Goal: Task Accomplishment & Management: Manage account settings

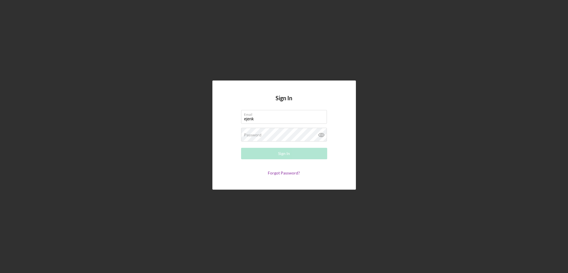
type input "[EMAIL_ADDRESS][DOMAIN_NAME]"
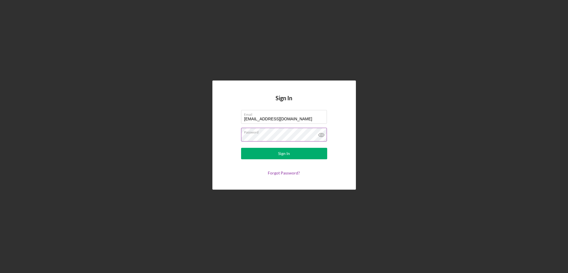
click at [241, 148] on button "Sign In" at bounding box center [284, 153] width 86 height 11
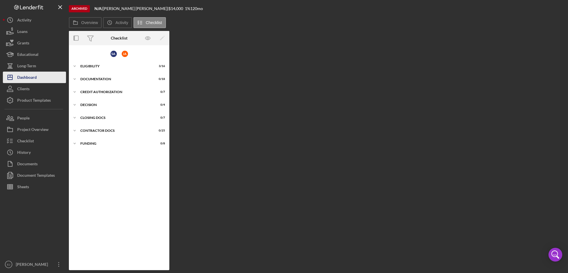
click at [35, 73] on div "Dashboard" at bounding box center [27, 78] width 20 height 13
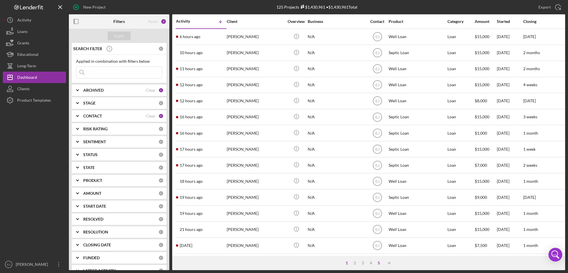
click at [378, 263] on div "5" at bounding box center [379, 263] width 8 height 5
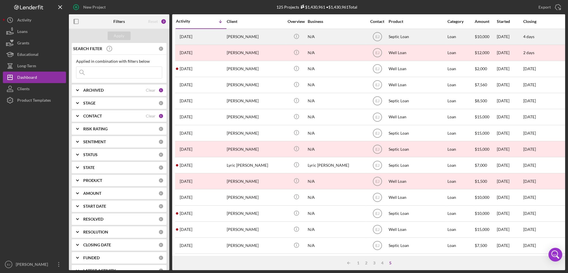
click at [253, 35] on div "[PERSON_NAME]" at bounding box center [255, 36] width 57 height 15
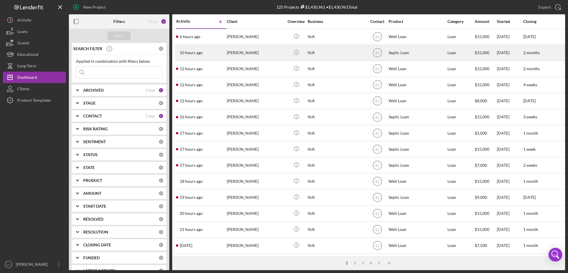
click at [255, 53] on div "[PERSON_NAME]" at bounding box center [255, 52] width 57 height 15
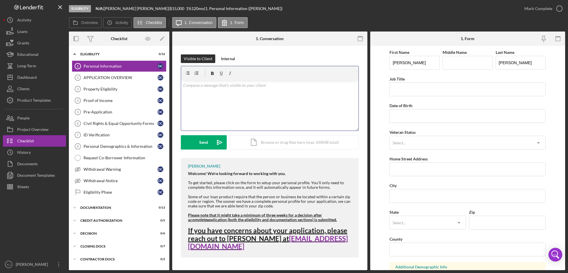
click at [221, 96] on div "v Color teal Color pink Remove color Add row above Add row below Add column bef…" at bounding box center [269, 106] width 177 height 50
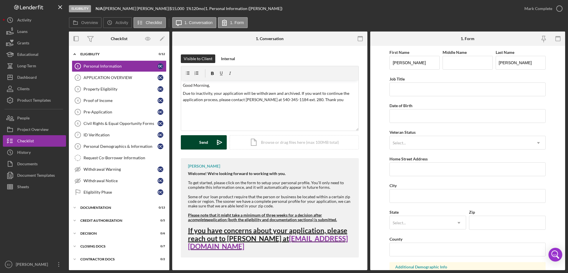
click at [192, 144] on button "Send Icon/icon-invite-send" at bounding box center [204, 142] width 46 height 14
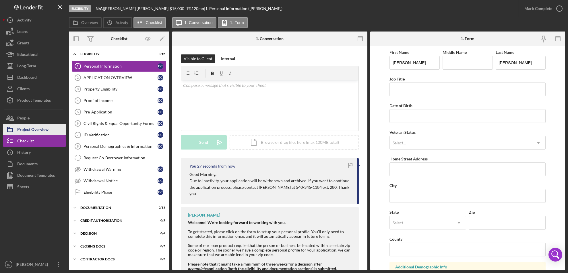
click at [50, 131] on button "Project Overview" at bounding box center [34, 129] width 63 height 11
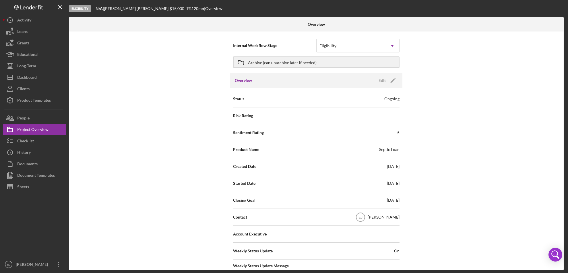
click at [564, 211] on div "Overview Internal Workflow Stage Eligibility Icon/Dropdown Arrow Archive (can u…" at bounding box center [317, 143] width 496 height 253
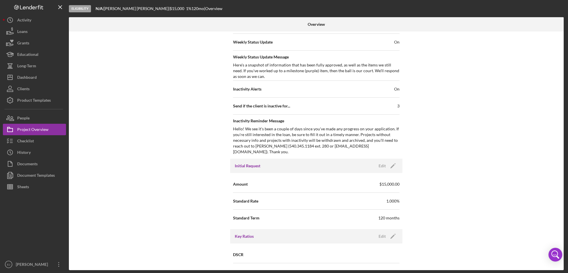
scroll to position [419, 0]
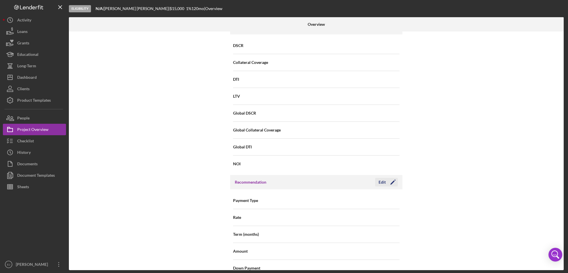
click at [383, 178] on div "Edit" at bounding box center [382, 182] width 7 height 9
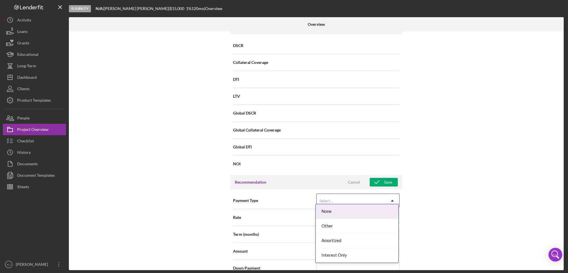
click at [393, 194] on icon "Icon/Dropdown Arrow" at bounding box center [392, 201] width 14 height 14
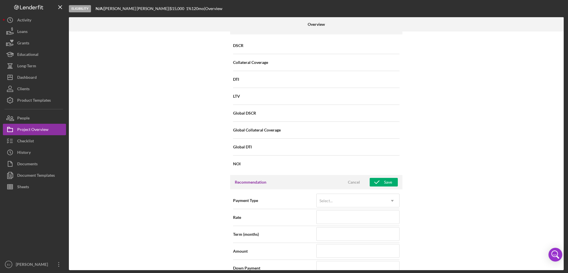
click at [421, 181] on div "Internal Workflow Stage Eligibility Icon/Dropdown Arrow Archive (can unarchive …" at bounding box center [316, 151] width 495 height 239
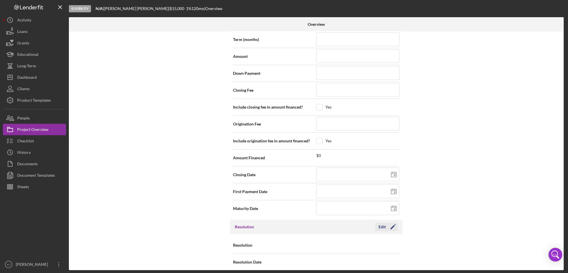
click at [382, 223] on div "Edit" at bounding box center [382, 227] width 7 height 9
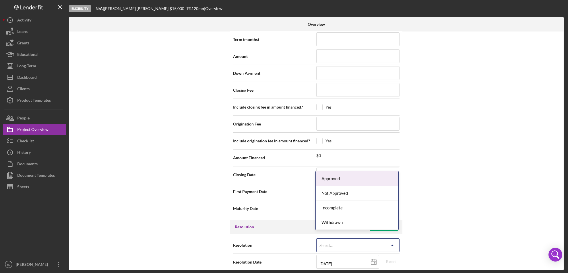
click at [390, 241] on icon "Icon/Dropdown Arrow" at bounding box center [392, 246] width 14 height 14
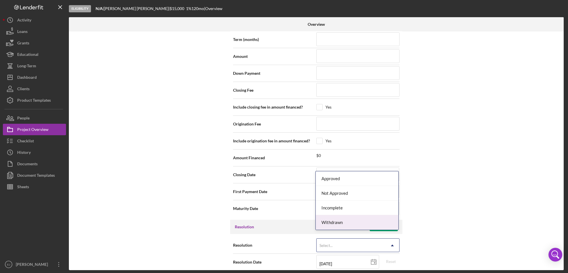
click at [378, 224] on div "Withdrawn" at bounding box center [357, 223] width 83 height 15
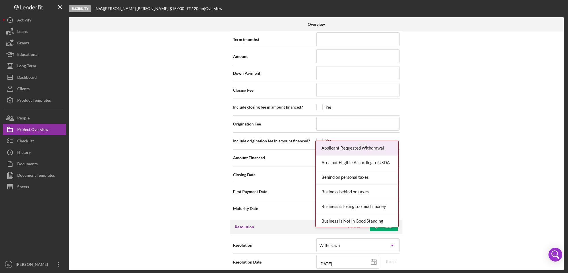
scroll to position [650, 0]
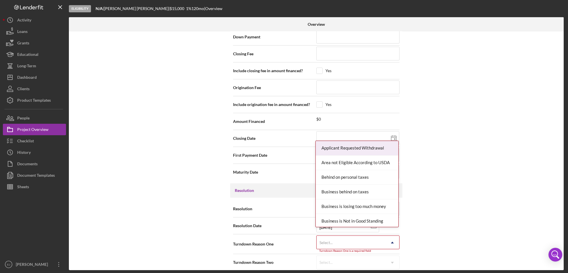
click at [393, 267] on div "Resolution Withdrawn Icon/Dropdown Arrow Resolution Date [DATE] [DATE] Reset Tu…" at bounding box center [316, 236] width 172 height 76
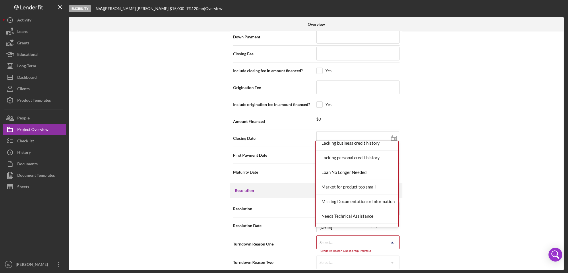
scroll to position [350, 0]
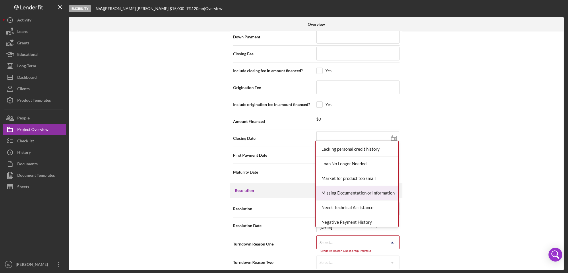
click at [371, 192] on div "Missing Documentation or Information" at bounding box center [357, 193] width 83 height 15
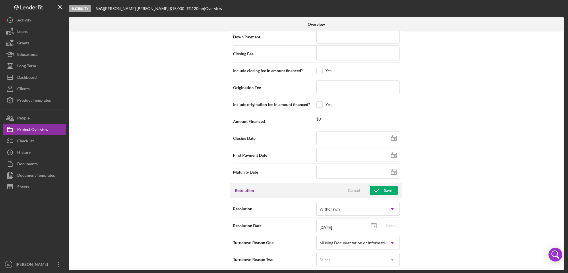
scroll to position [648, 0]
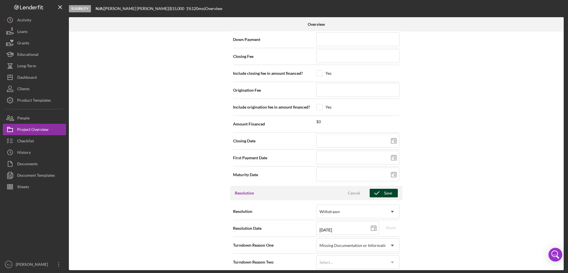
click at [379, 186] on icon "button" at bounding box center [377, 193] width 14 height 14
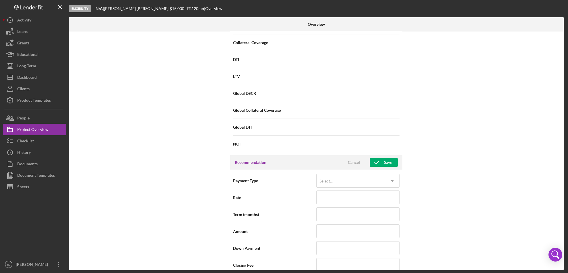
scroll to position [20, 0]
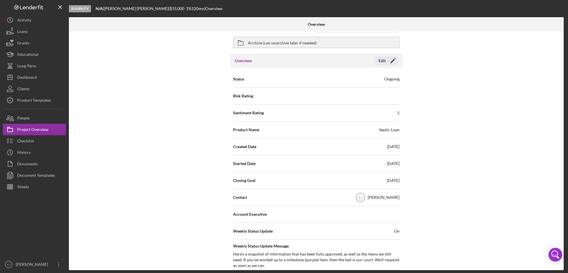
click at [384, 64] on div "Edit" at bounding box center [382, 61] width 7 height 9
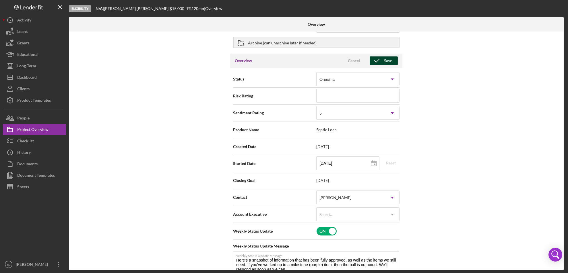
click at [384, 63] on div "Save" at bounding box center [388, 61] width 8 height 9
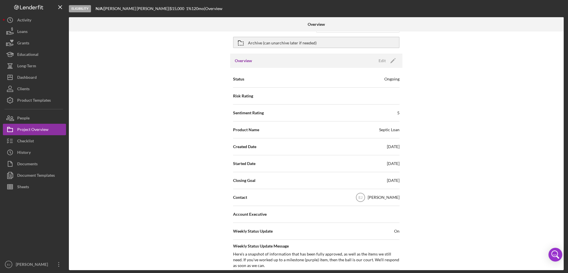
click at [563, 29] on div at bounding box center [481, 24] width 165 height 14
click at [382, 59] on div "Edit" at bounding box center [382, 61] width 7 height 9
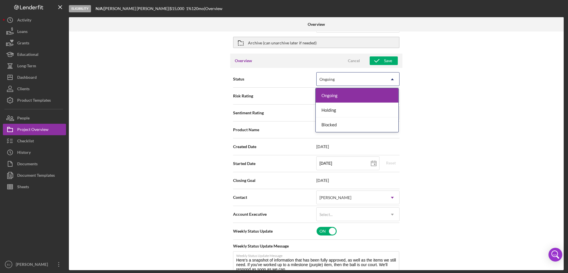
click at [389, 77] on icon "Icon/Dropdown Arrow" at bounding box center [392, 80] width 14 height 14
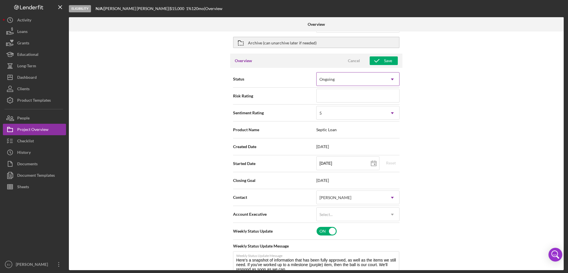
click at [389, 77] on icon "Icon/Dropdown Arrow" at bounding box center [392, 80] width 14 height 14
click at [420, 53] on div "Internal Workflow Stage Eligibility Icon/Dropdown Arrow Archive (can unarchive …" at bounding box center [316, 151] width 495 height 239
click at [562, 33] on div "Internal Workflow Stage Eligibility Icon/Dropdown Arrow Archive (can unarchive …" at bounding box center [316, 151] width 495 height 239
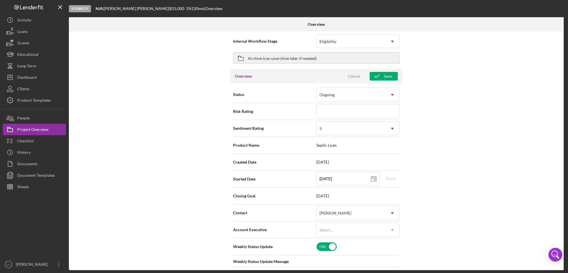
scroll to position [0, 0]
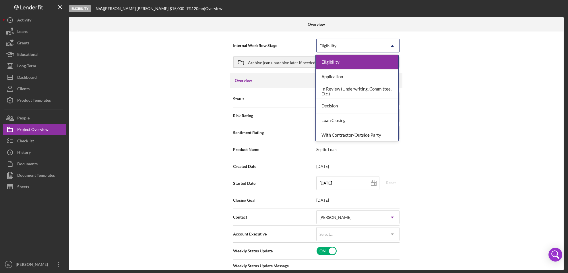
click at [396, 40] on icon "Icon/Dropdown Arrow" at bounding box center [392, 46] width 14 height 14
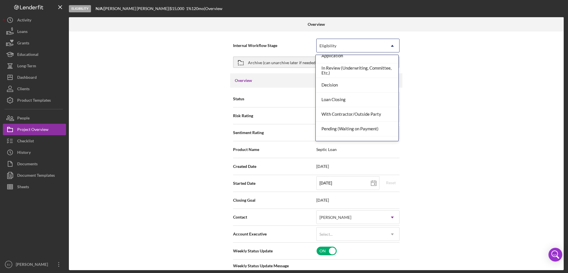
scroll to position [45, 0]
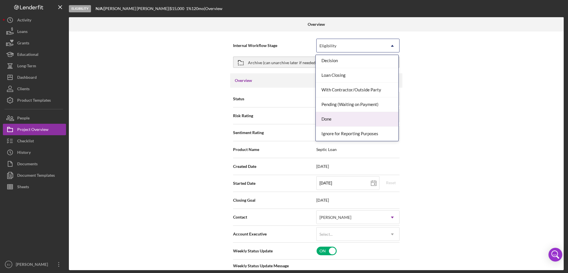
click at [375, 113] on div "Done" at bounding box center [357, 119] width 83 height 15
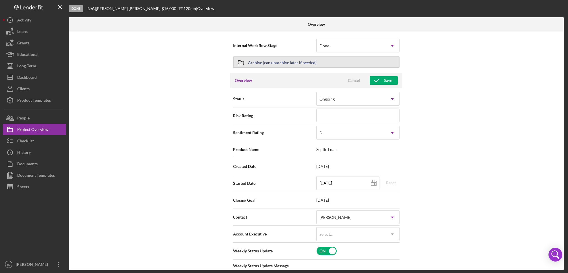
click at [242, 62] on icon "button" at bounding box center [241, 63] width 14 height 14
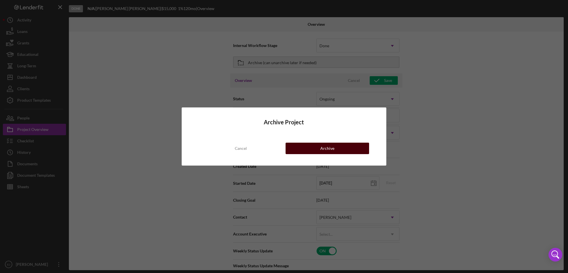
click at [317, 145] on button "Archive" at bounding box center [328, 148] width 84 height 11
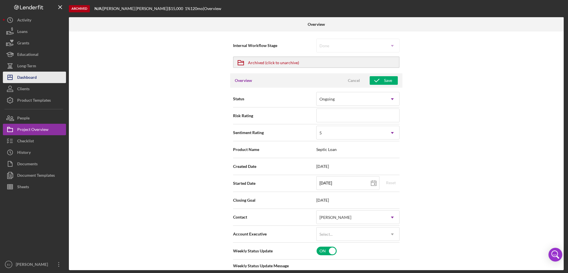
click at [38, 77] on button "Icon/Dashboard Dashboard" at bounding box center [34, 77] width 63 height 11
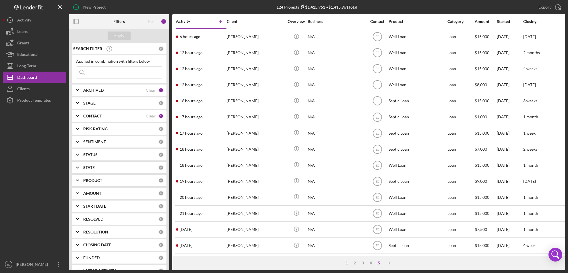
click at [379, 263] on div "5" at bounding box center [379, 263] width 8 height 5
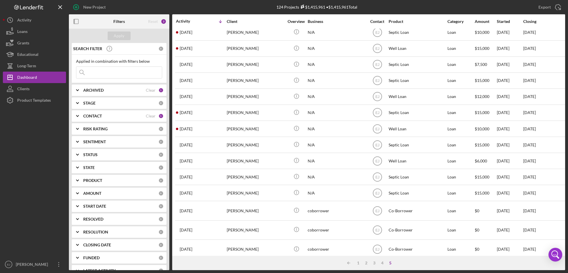
scroll to position [180, 0]
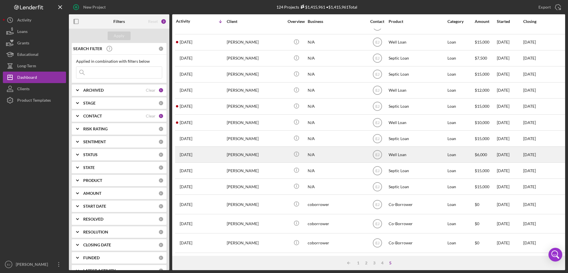
click at [240, 150] on div "[PERSON_NAME]" at bounding box center [255, 154] width 57 height 15
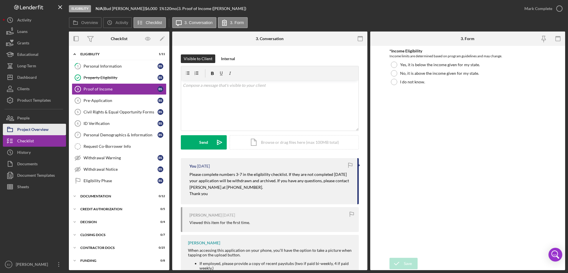
click at [34, 131] on div "Project Overview" at bounding box center [32, 130] width 31 height 13
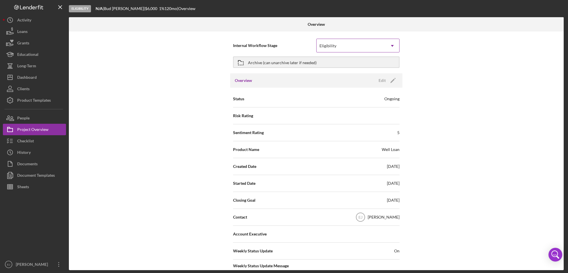
click at [395, 47] on icon "Icon/Dropdown Arrow" at bounding box center [392, 46] width 14 height 14
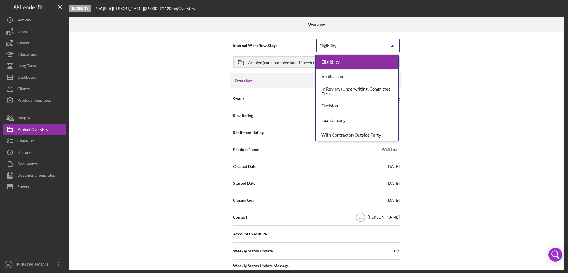
scroll to position [45, 0]
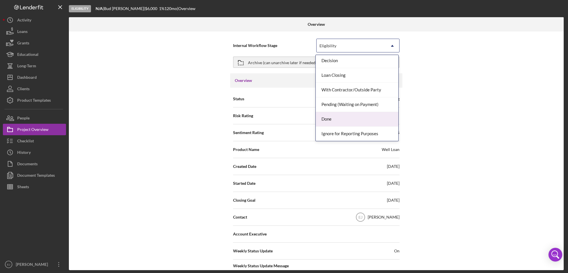
click at [366, 120] on div "Done" at bounding box center [357, 119] width 83 height 15
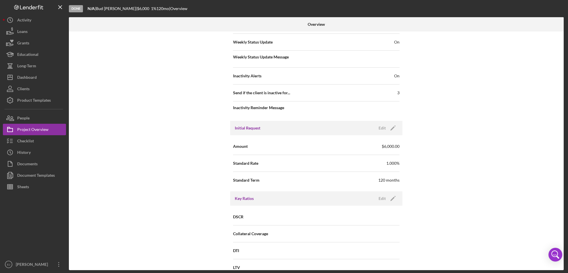
scroll to position [582, 0]
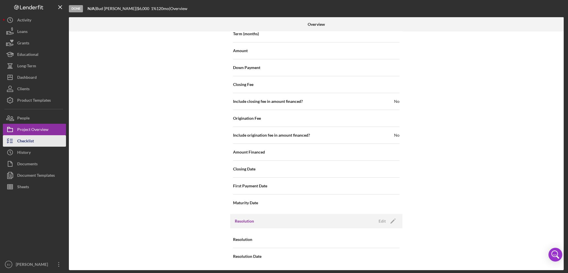
click at [43, 142] on button "Checklist" at bounding box center [34, 140] width 63 height 11
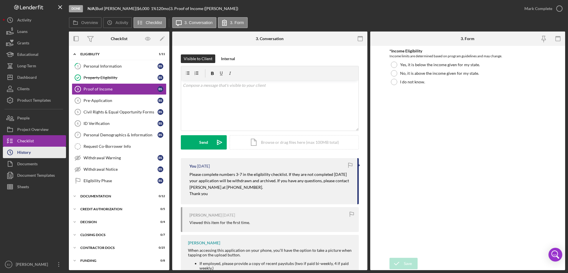
click at [41, 150] on button "Icon/History History" at bounding box center [34, 152] width 63 height 11
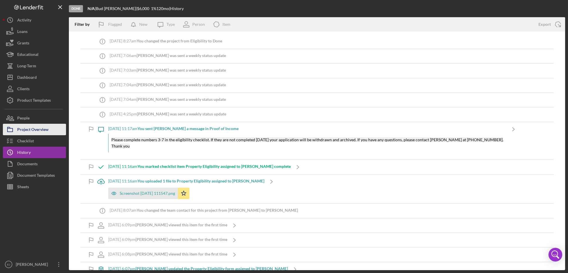
click at [38, 130] on div "Project Overview" at bounding box center [32, 130] width 31 height 13
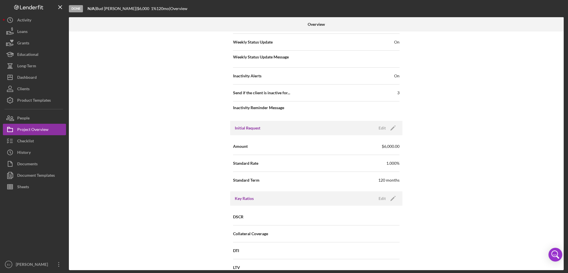
scroll to position [582, 0]
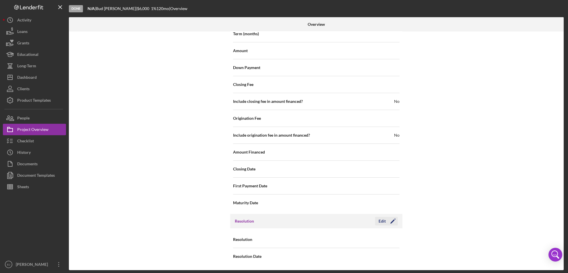
click at [383, 220] on div "Edit" at bounding box center [382, 221] width 7 height 9
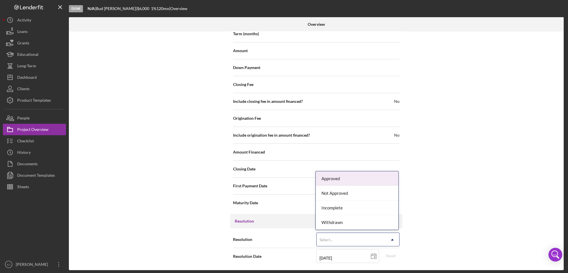
click at [391, 239] on use at bounding box center [392, 240] width 3 height 2
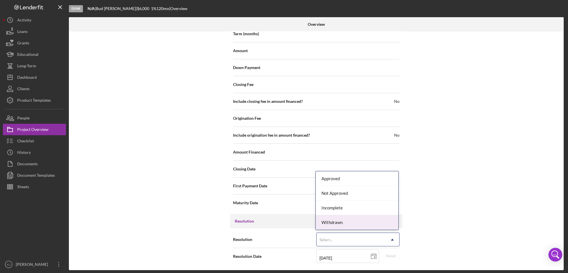
click at [382, 224] on div "Withdrawn" at bounding box center [357, 223] width 83 height 15
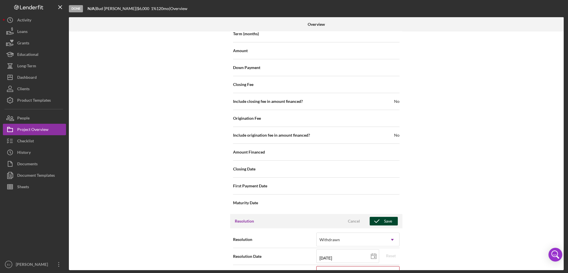
click at [391, 220] on button "Save" at bounding box center [384, 221] width 28 height 9
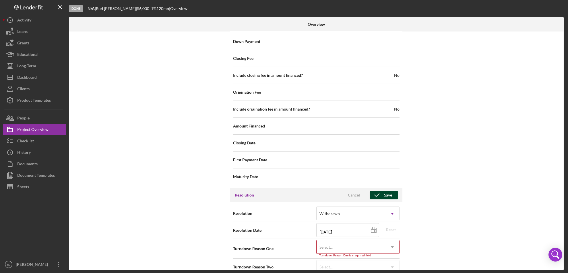
scroll to position [618, 0]
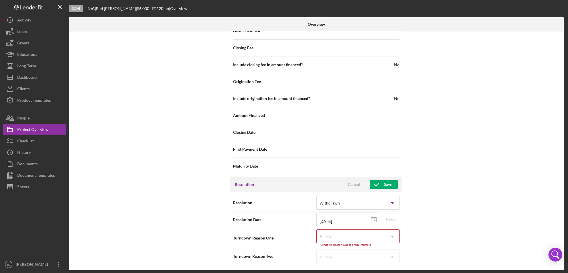
click at [396, 238] on icon "Icon/Dropdown Arrow" at bounding box center [392, 237] width 14 height 14
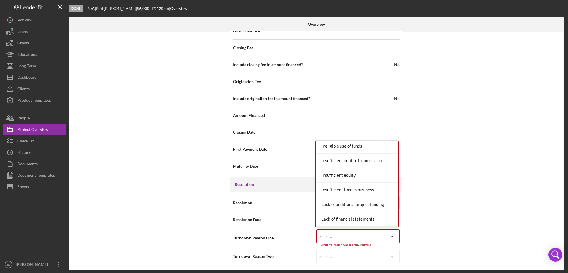
scroll to position [326, 0]
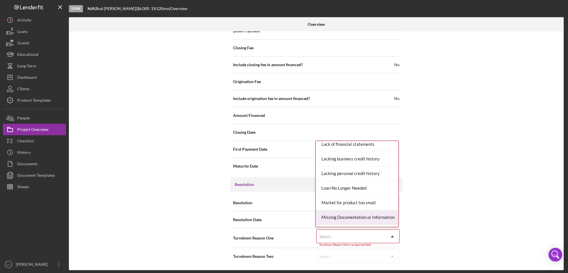
click at [391, 216] on div "Missing Documentation or Information" at bounding box center [357, 218] width 83 height 15
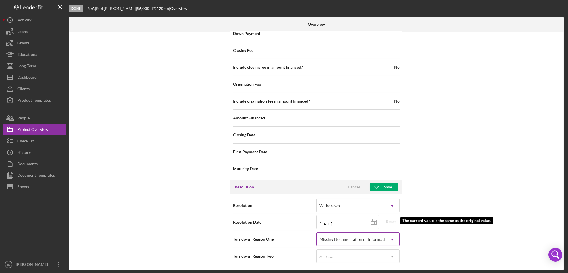
scroll to position [616, 0]
click at [390, 187] on div "Save" at bounding box center [388, 187] width 8 height 9
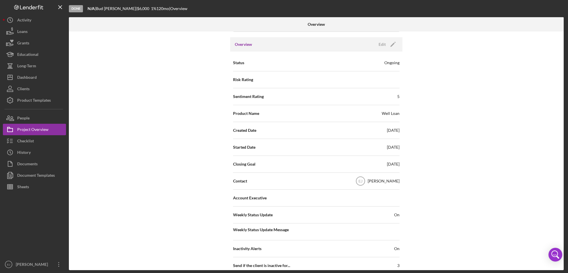
scroll to position [0, 0]
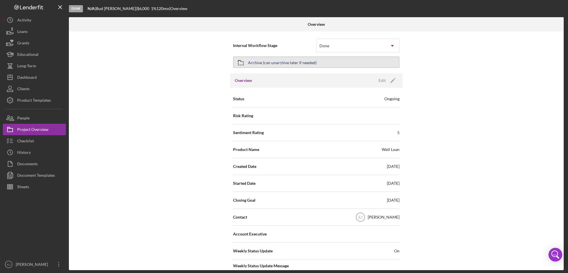
click at [329, 63] on button "Archive (can unarchive later if needed)" at bounding box center [316, 62] width 166 height 11
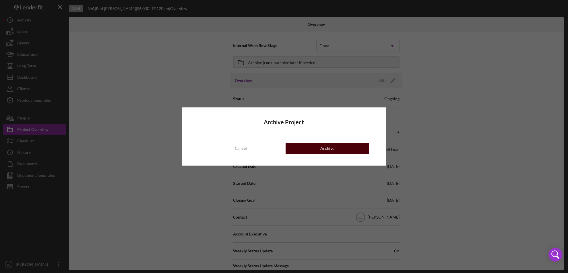
click at [336, 150] on button "Archive" at bounding box center [328, 148] width 84 height 11
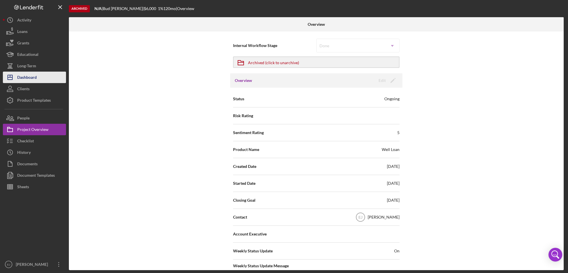
click at [35, 76] on div "Dashboard" at bounding box center [27, 78] width 20 height 13
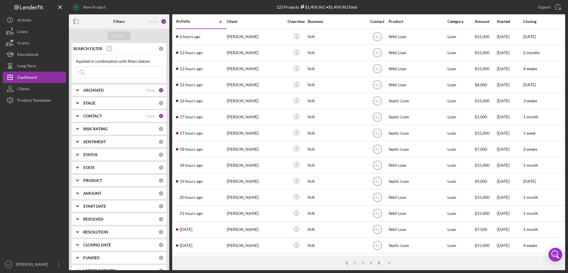
click at [378, 262] on div "5" at bounding box center [379, 263] width 8 height 5
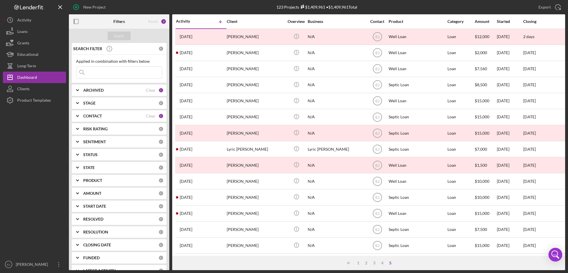
scroll to position [164, 0]
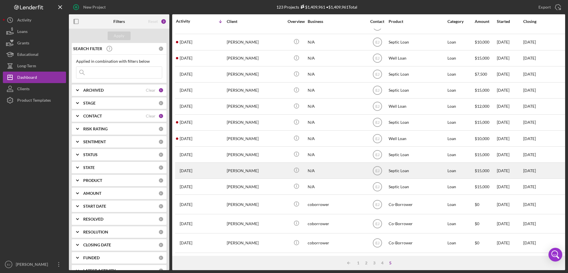
click at [241, 167] on div "[PERSON_NAME]" at bounding box center [255, 170] width 57 height 15
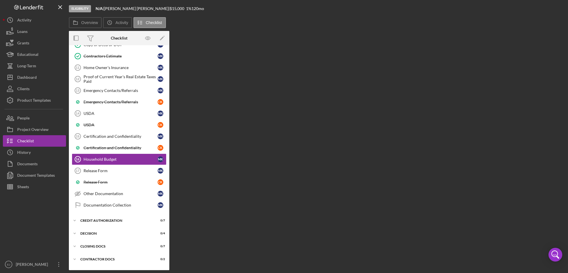
scroll to position [71, 0]
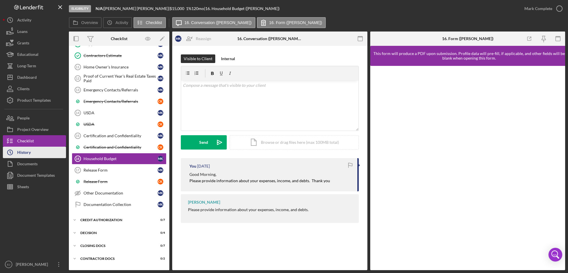
click at [38, 150] on button "Icon/History History" at bounding box center [34, 152] width 63 height 11
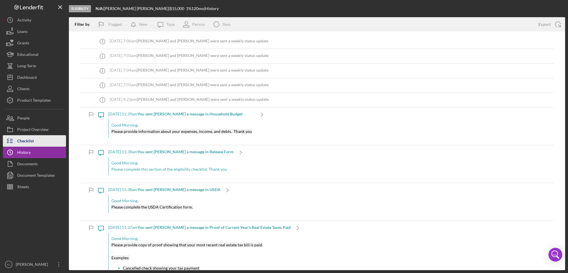
click at [53, 139] on button "Checklist" at bounding box center [34, 140] width 63 height 11
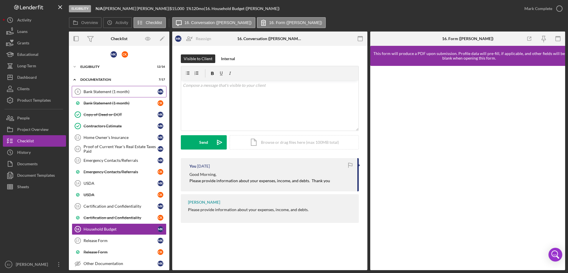
click at [129, 92] on div "Bank Statement (1 month)" at bounding box center [121, 92] width 74 height 5
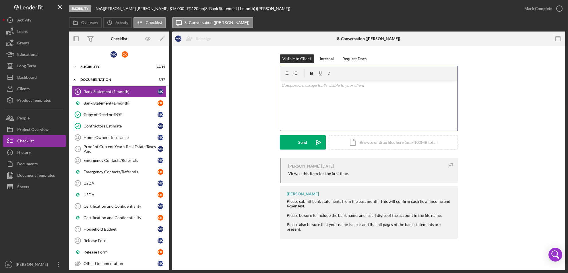
click at [339, 90] on div "v Color teal Color pink Remove color Add row above Add row below Add column bef…" at bounding box center [368, 106] width 177 height 50
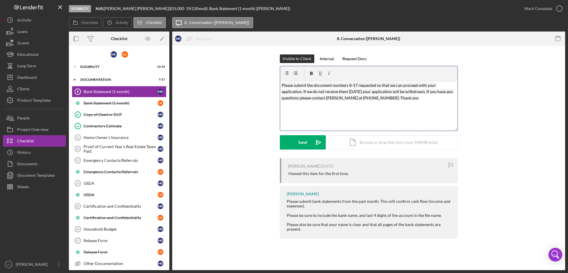
click at [281, 85] on div "v Color teal Color pink Remove color Add row above Add row below Add column bef…" at bounding box center [368, 106] width 177 height 50
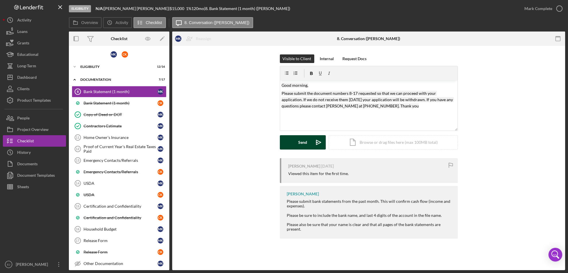
click at [302, 145] on div "Send" at bounding box center [302, 142] width 9 height 14
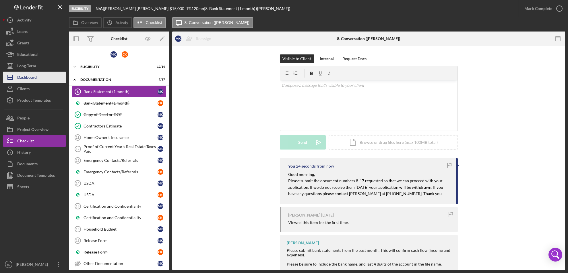
click at [49, 79] on button "Icon/Dashboard Dashboard" at bounding box center [34, 77] width 63 height 11
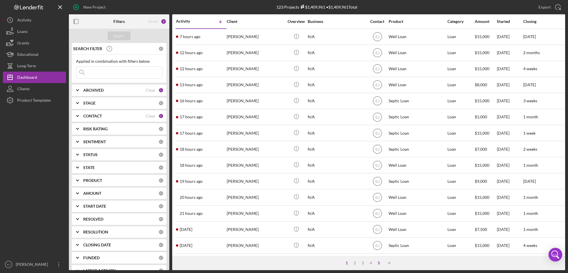
click at [378, 263] on div "5" at bounding box center [379, 263] width 8 height 5
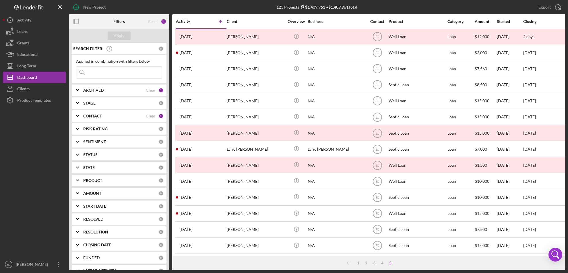
scroll to position [164, 0]
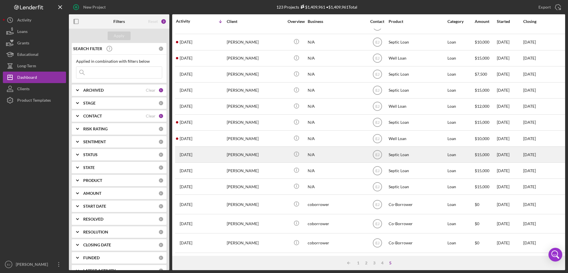
click at [235, 154] on div "[PERSON_NAME]" at bounding box center [255, 154] width 57 height 15
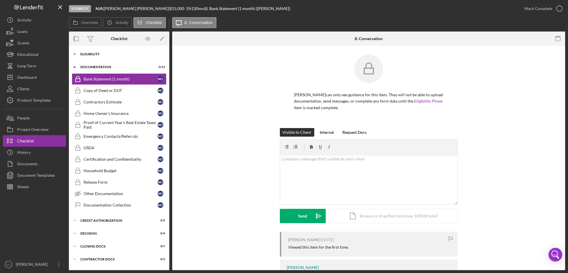
click at [75, 54] on polyline at bounding box center [75, 54] width 2 height 1
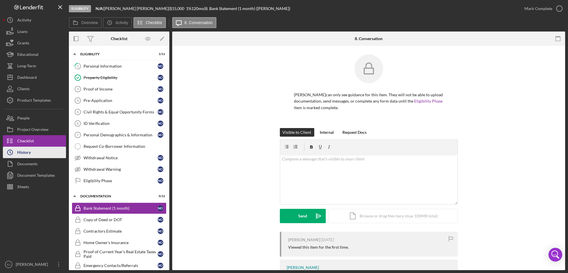
click at [47, 153] on button "Icon/History History" at bounding box center [34, 152] width 63 height 11
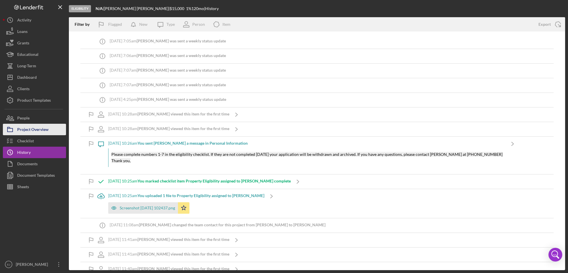
click at [40, 130] on div "Project Overview" at bounding box center [32, 130] width 31 height 13
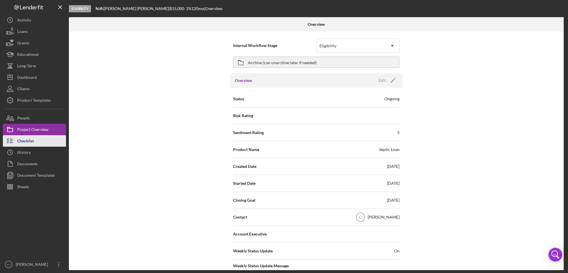
click at [51, 145] on button "Checklist" at bounding box center [34, 140] width 63 height 11
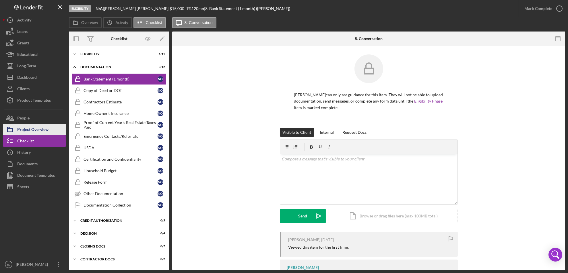
click at [43, 128] on div "Project Overview" at bounding box center [32, 130] width 31 height 13
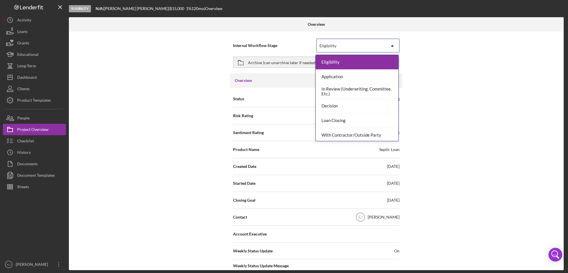
click at [394, 43] on icon "Icon/Dropdown Arrow" at bounding box center [392, 46] width 14 height 14
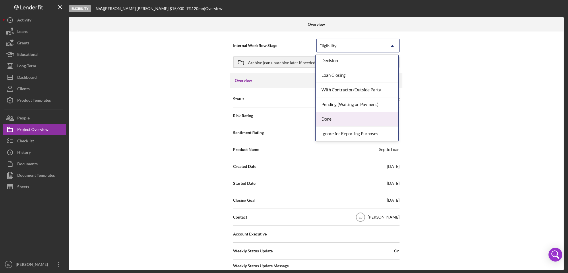
click at [382, 119] on div "Done" at bounding box center [357, 119] width 83 height 15
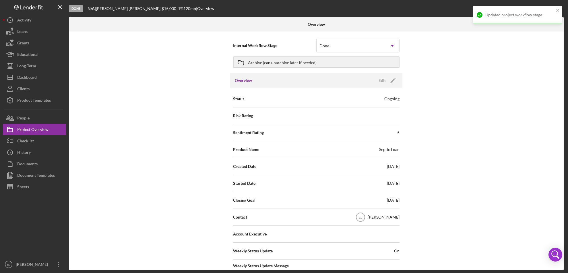
click at [549, 158] on div "Internal Workflow Stage option Done, selected. Done Icon/Dropdown Arrow Archive…" at bounding box center [316, 151] width 495 height 239
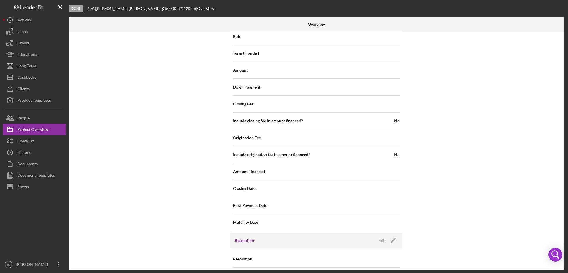
scroll to position [582, 0]
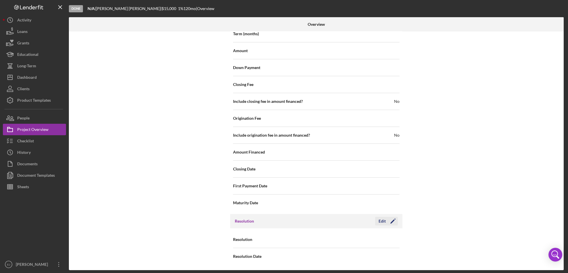
click at [384, 222] on div "Edit" at bounding box center [382, 221] width 7 height 9
click at [395, 237] on icon "Icon/Dropdown Arrow" at bounding box center [392, 240] width 14 height 14
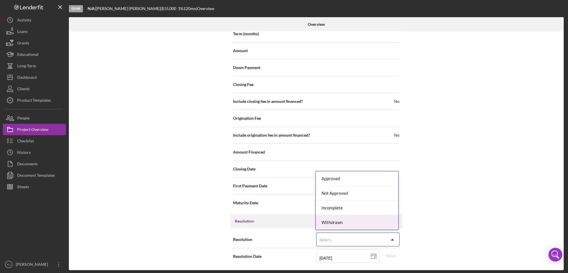
click at [386, 225] on div "Withdrawn" at bounding box center [357, 223] width 83 height 15
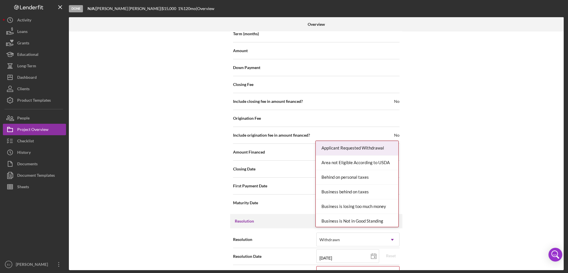
scroll to position [618, 0]
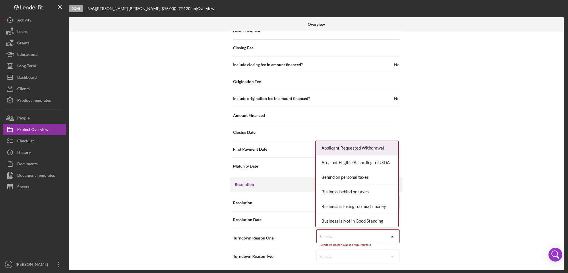
click at [395, 269] on div "Internal Workflow Stage Done Icon/Dropdown Arrow Archive (can unarchive later i…" at bounding box center [316, 151] width 495 height 239
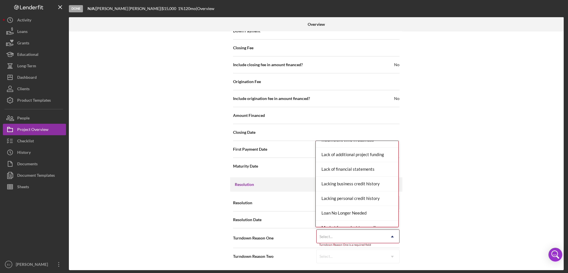
scroll to position [376, 0]
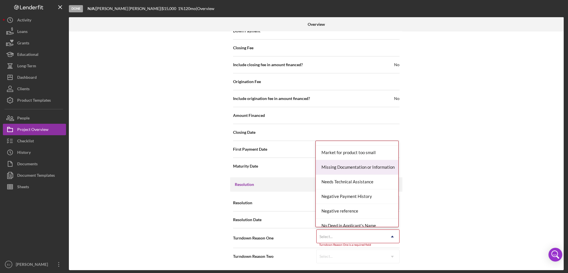
click at [377, 172] on div "Missing Documentation or Information" at bounding box center [357, 167] width 83 height 15
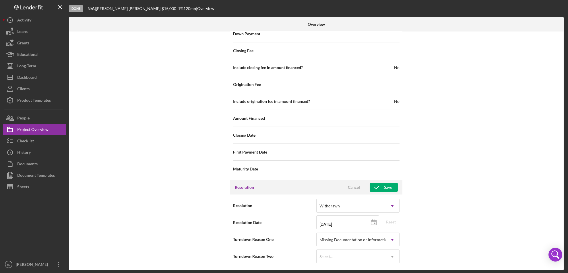
click at [391, 183] on div "Resolution Cancel Save" at bounding box center [316, 188] width 172 height 14
click at [391, 185] on button "Save" at bounding box center [384, 187] width 28 height 9
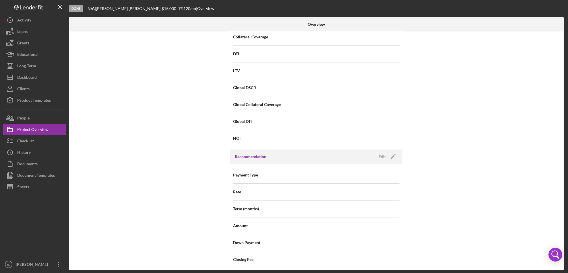
scroll to position [0, 0]
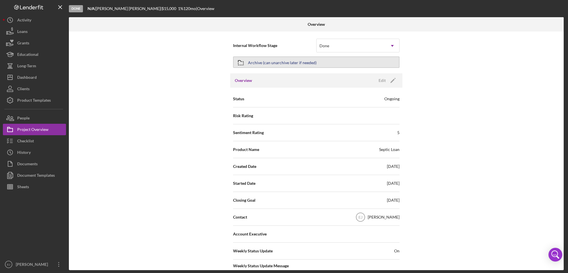
click at [288, 62] on div "Archive (can unarchive later if needed)" at bounding box center [282, 62] width 69 height 10
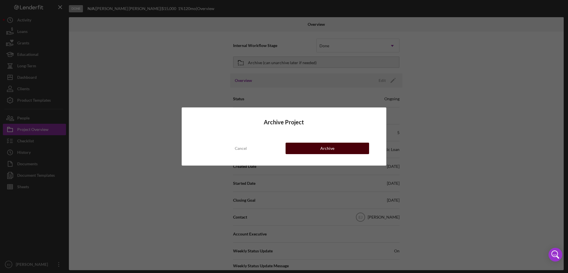
click at [365, 147] on button "Archive" at bounding box center [328, 148] width 84 height 11
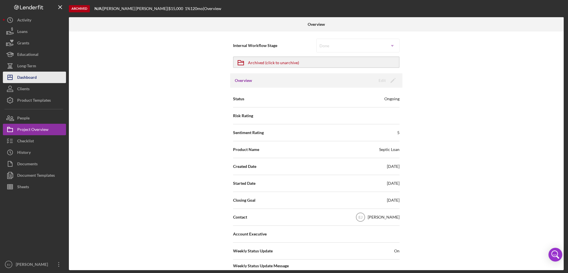
click at [26, 82] on div "Dashboard" at bounding box center [27, 78] width 20 height 13
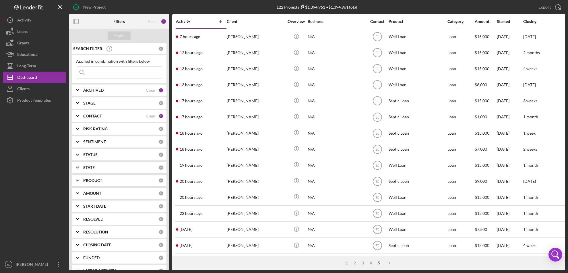
click at [380, 264] on div "5" at bounding box center [379, 263] width 8 height 5
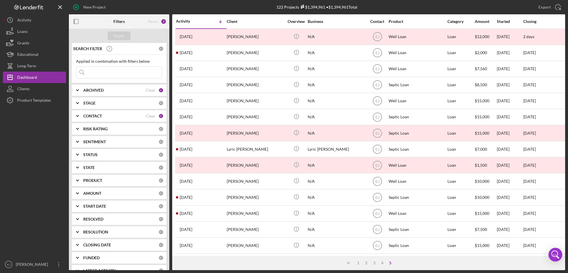
click at [565, 230] on div "New Project 122 Projects $1,394,961 • $1,394,961 Total Export Icon/Export Filte…" at bounding box center [284, 136] width 568 height 273
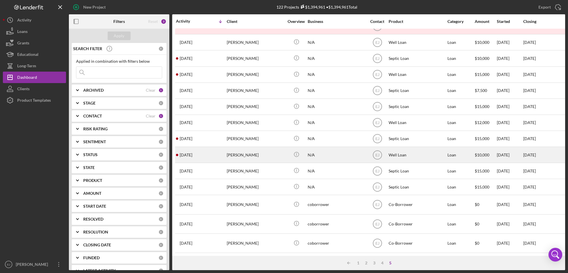
click at [249, 152] on div "[PERSON_NAME]" at bounding box center [255, 155] width 57 height 15
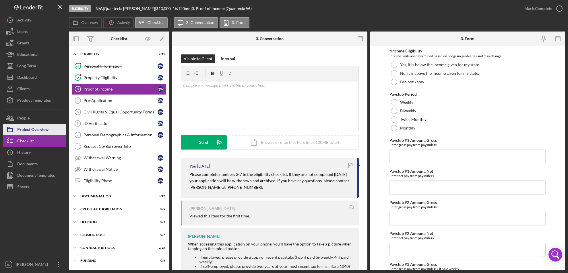
click at [39, 127] on div "Project Overview" at bounding box center [32, 130] width 31 height 13
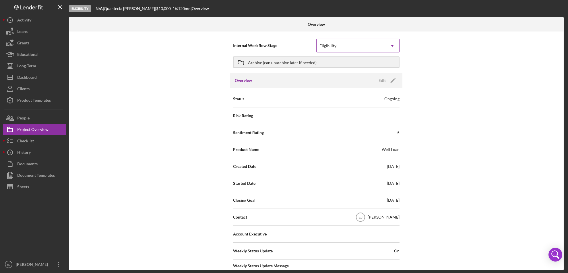
click at [388, 44] on icon "Icon/Dropdown Arrow" at bounding box center [392, 46] width 14 height 14
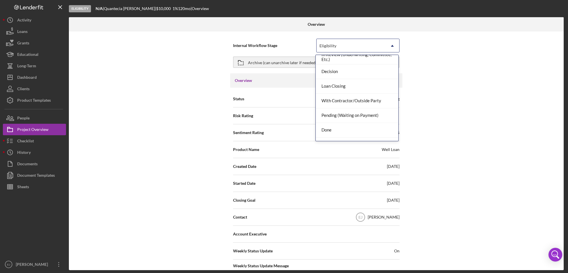
scroll to position [45, 0]
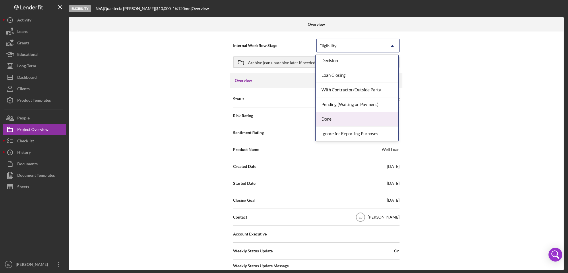
click at [364, 122] on div "Done" at bounding box center [357, 119] width 83 height 15
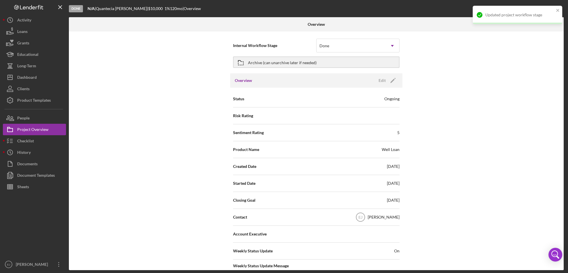
click at [562, 240] on div "Internal Workflow Stage option Done, selected. Done Icon/Dropdown Arrow Archive…" at bounding box center [316, 151] width 495 height 239
click at [564, 240] on div "Overview Internal Workflow Stage Done Icon/Dropdown Arrow Archive (can unarchiv…" at bounding box center [317, 143] width 496 height 253
click at [562, 240] on div "Internal Workflow Stage Done Icon/Dropdown Arrow Archive (can unarchive later i…" at bounding box center [316, 151] width 495 height 239
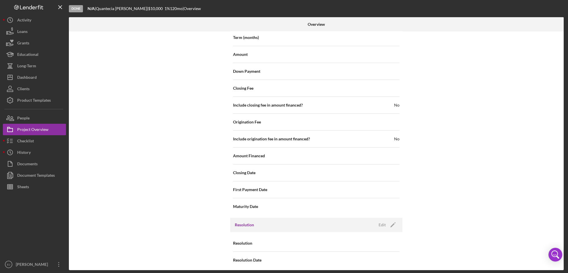
scroll to position [582, 0]
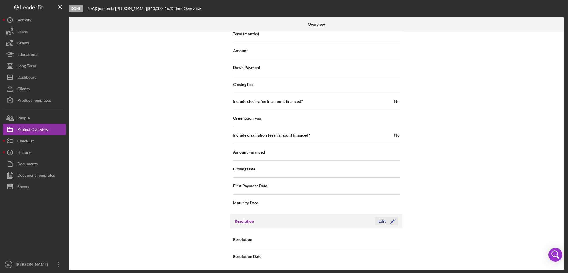
click at [382, 220] on div "Edit" at bounding box center [382, 221] width 7 height 9
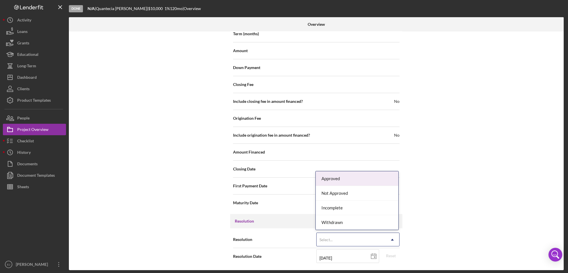
click at [390, 240] on icon "Icon/Dropdown Arrow" at bounding box center [392, 240] width 14 height 14
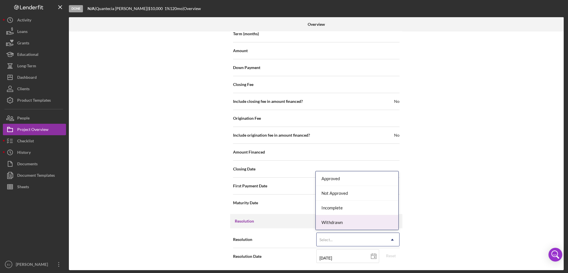
click at [378, 223] on div "Withdrawn" at bounding box center [357, 223] width 83 height 15
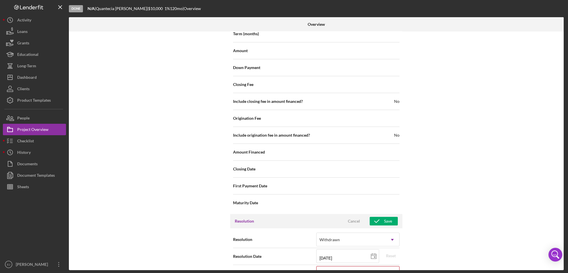
click at [394, 265] on div "Turndown Reason One Select... Icon/Dropdown Arrow Turndown Reason One is a requ…" at bounding box center [316, 275] width 166 height 20
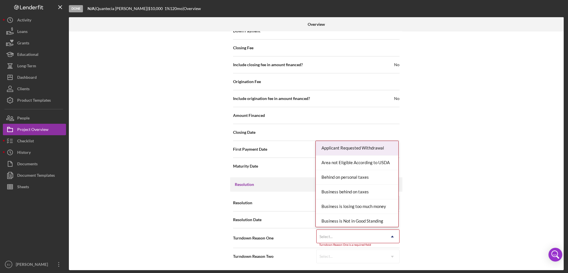
click at [394, 266] on div "Resolution Withdrawn Icon/Dropdown Arrow Resolution Date [DATE] [DATE] Reset Tu…" at bounding box center [316, 230] width 172 height 76
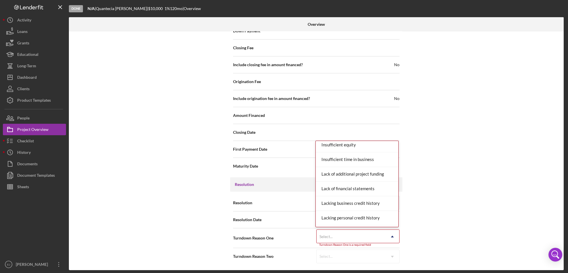
scroll to position [326, 0]
click at [383, 217] on div "Missing Documentation or Information" at bounding box center [357, 218] width 83 height 15
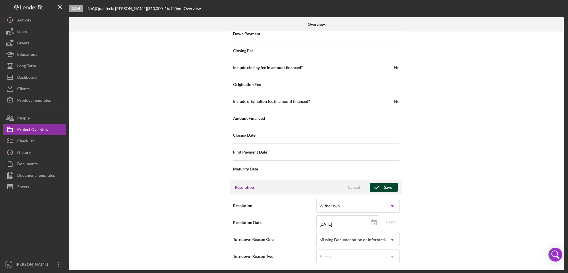
click at [382, 183] on icon "button" at bounding box center [377, 188] width 14 height 14
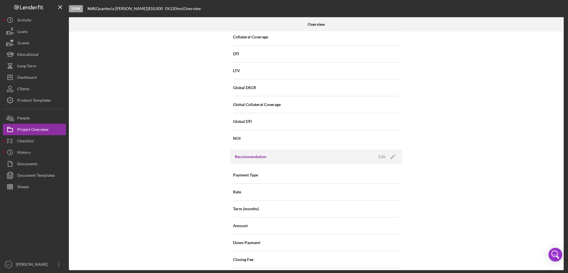
scroll to position [197, 0]
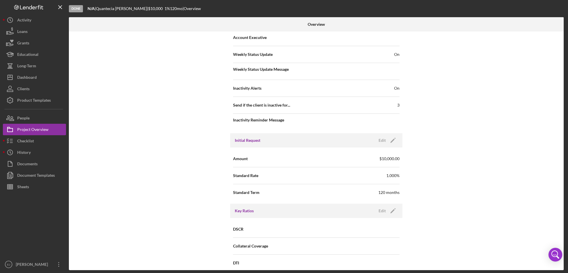
click at [565, 62] on div "Done N/A | [PERSON_NAME] | $10,000 1 % 120 mo | Overview Overview Internal Work…" at bounding box center [284, 136] width 568 height 273
click at [564, 61] on div "Overview Internal Workflow Stage Done Icon/Dropdown Arrow Archive (can unarchiv…" at bounding box center [317, 143] width 496 height 253
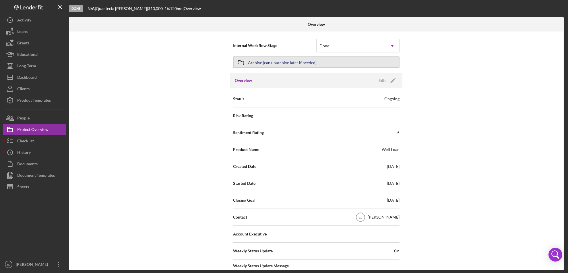
click at [290, 63] on div "Archive (can unarchive later if needed)" at bounding box center [282, 62] width 69 height 10
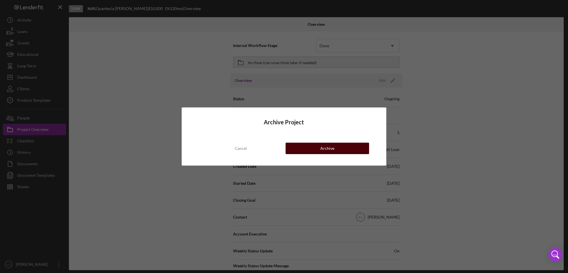
click at [316, 151] on button "Archive" at bounding box center [328, 148] width 84 height 11
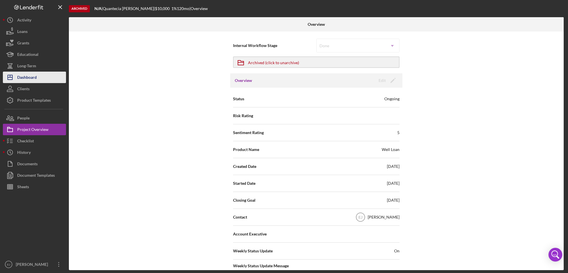
click at [49, 80] on button "Icon/Dashboard Dashboard" at bounding box center [34, 77] width 63 height 11
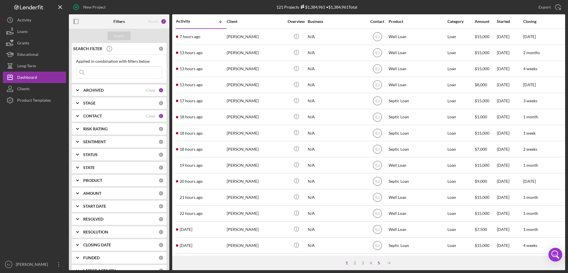
click at [378, 261] on div "5" at bounding box center [379, 263] width 8 height 5
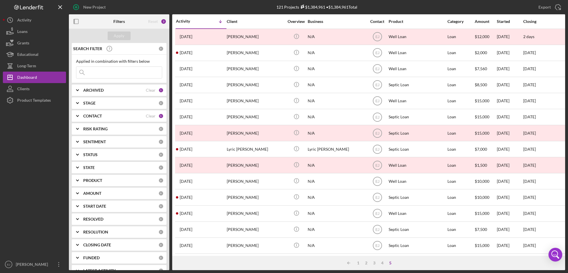
scroll to position [131, 0]
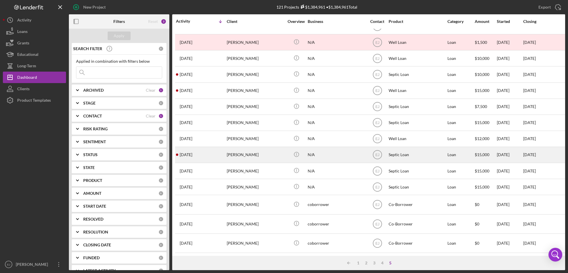
click at [240, 152] on div "[PERSON_NAME]" at bounding box center [255, 155] width 57 height 15
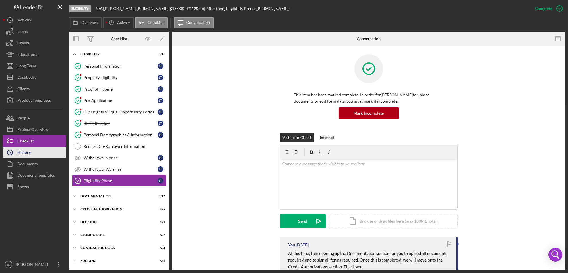
click at [19, 156] on div "History" at bounding box center [23, 153] width 13 height 13
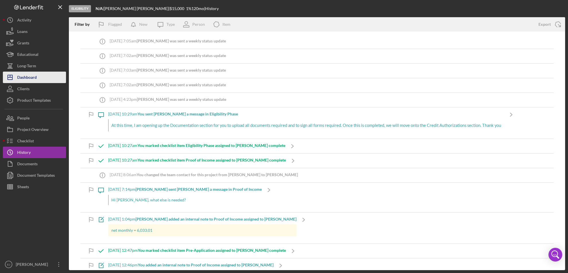
click at [53, 77] on button "Icon/Dashboard Dashboard" at bounding box center [34, 77] width 63 height 11
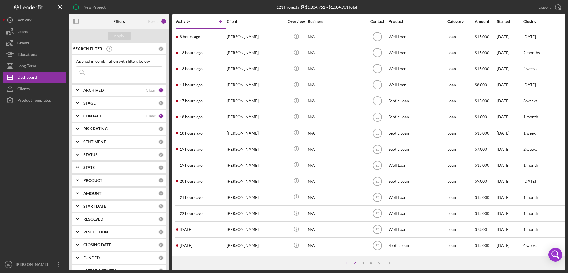
click at [354, 264] on div "2" at bounding box center [355, 263] width 8 height 5
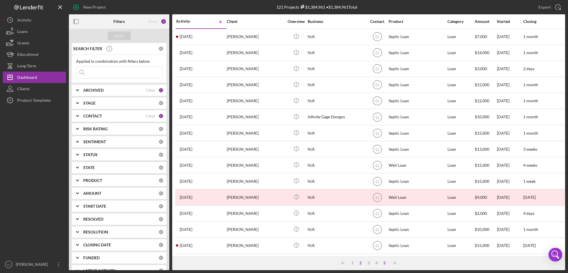
click at [384, 265] on div "5" at bounding box center [385, 263] width 8 height 5
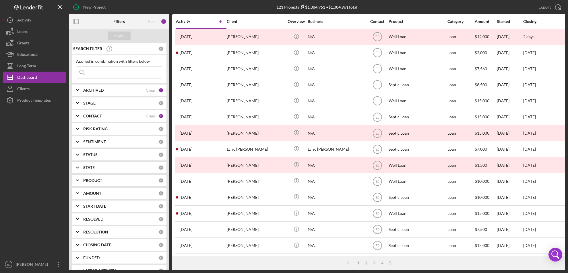
scroll to position [131, 0]
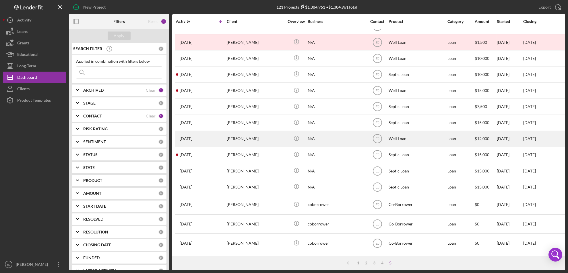
click at [240, 137] on div "[PERSON_NAME]" at bounding box center [255, 138] width 57 height 15
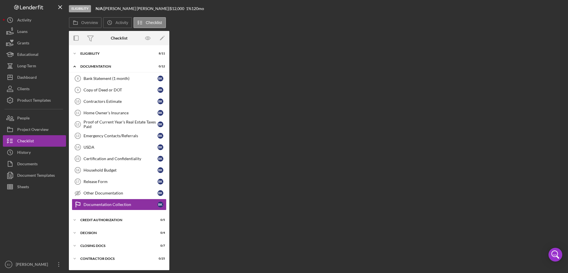
scroll to position [10, 0]
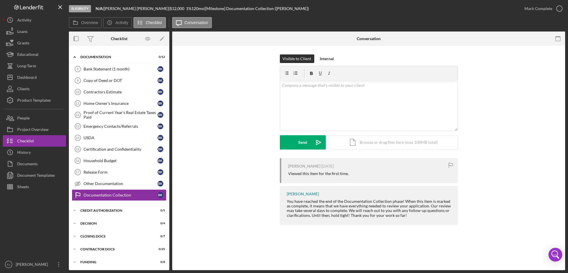
click at [173, 55] on div "Visible to Client Internal v Color teal Color pink Remove color Add row above A…" at bounding box center [368, 141] width 393 height 191
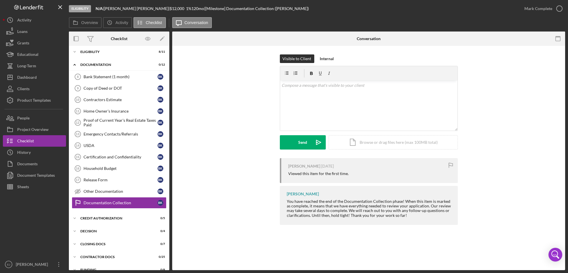
scroll to position [0, 0]
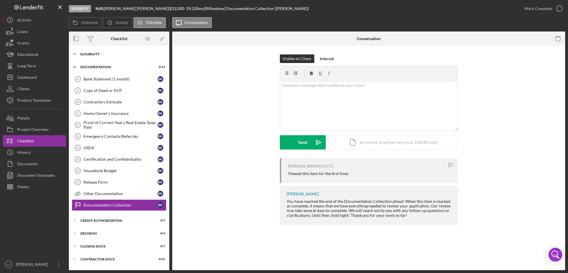
click at [78, 53] on icon "Icon/Expander" at bounding box center [74, 53] width 11 height 11
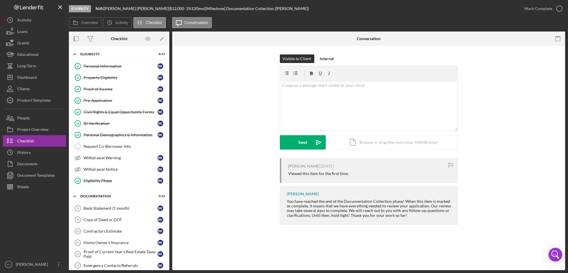
drag, startPoint x: 24, startPoint y: 157, endPoint x: 40, endPoint y: 207, distance: 52.9
click at [40, 207] on div at bounding box center [34, 226] width 63 height 66
click at [29, 156] on div "History" at bounding box center [23, 153] width 13 height 13
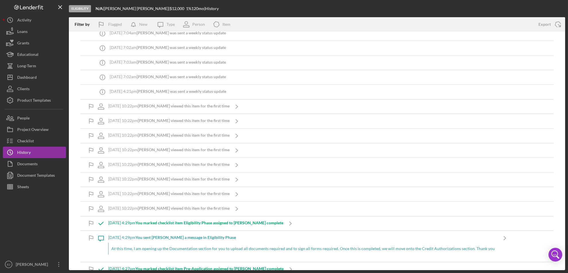
scroll to position [15, 0]
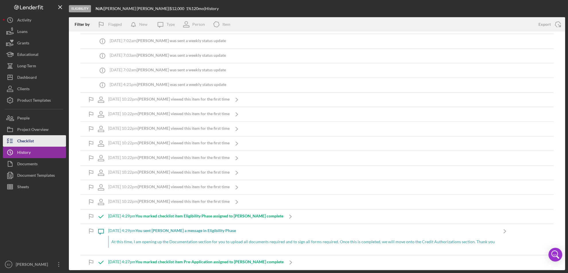
click at [40, 143] on button "Checklist" at bounding box center [34, 140] width 63 height 11
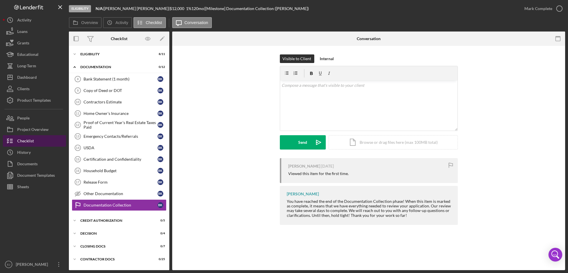
scroll to position [10, 0]
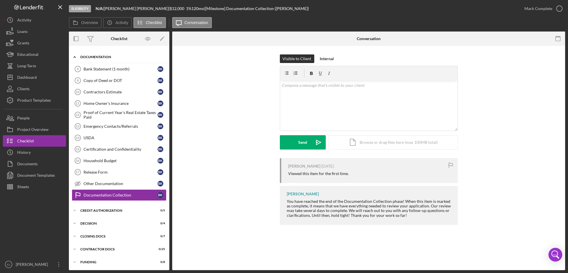
click at [75, 57] on polyline at bounding box center [75, 57] width 2 height 1
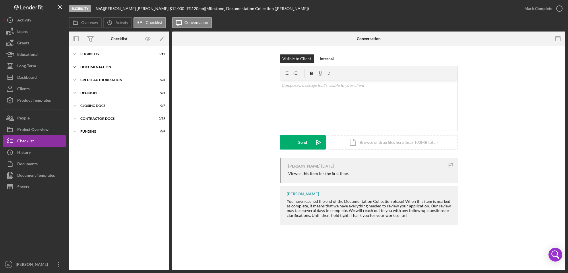
scroll to position [0, 0]
click at [301, 88] on p at bounding box center [369, 85] width 174 height 6
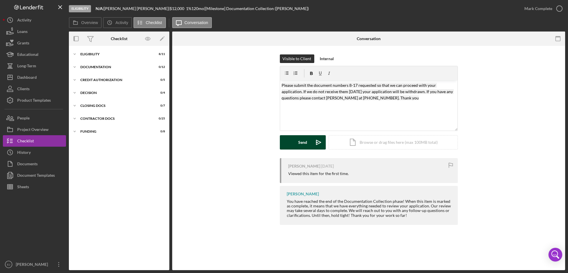
click at [299, 145] on div "Send" at bounding box center [302, 142] width 9 height 14
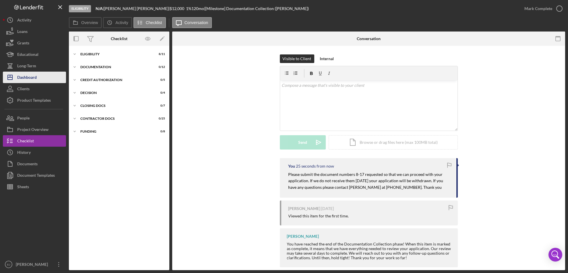
click at [49, 79] on button "Icon/Dashboard Dashboard" at bounding box center [34, 77] width 63 height 11
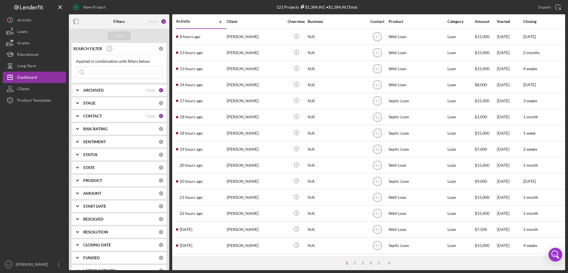
scroll to position [187, 0]
click at [378, 261] on div "5" at bounding box center [379, 263] width 8 height 5
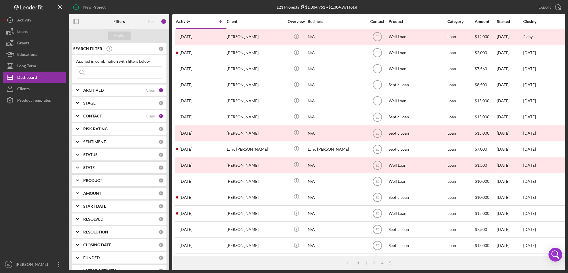
scroll to position [131, 0]
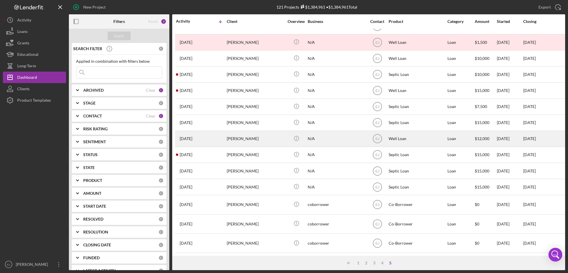
click at [244, 134] on div "[PERSON_NAME]" at bounding box center [255, 138] width 57 height 15
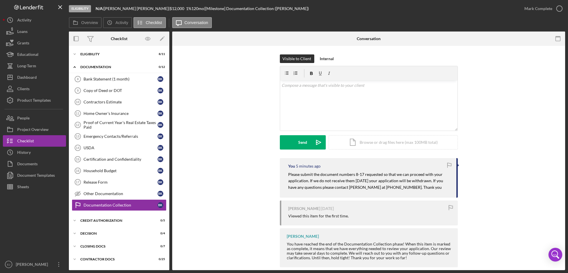
scroll to position [10, 0]
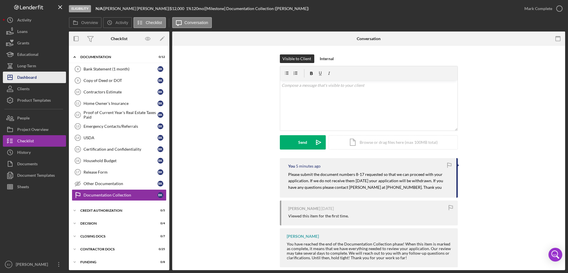
click at [43, 78] on button "Icon/Dashboard Dashboard" at bounding box center [34, 77] width 63 height 11
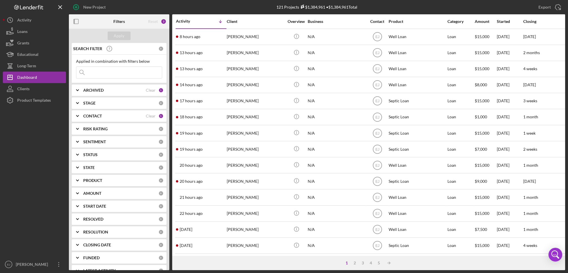
scroll to position [187, 0]
click at [379, 264] on div "5" at bounding box center [379, 263] width 8 height 5
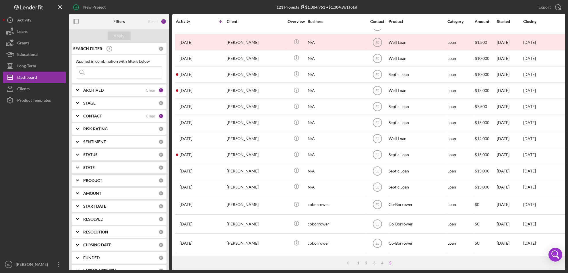
scroll to position [131, 0]
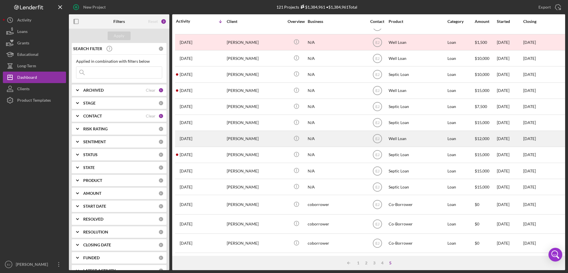
click at [230, 139] on div "[PERSON_NAME]" at bounding box center [255, 138] width 57 height 15
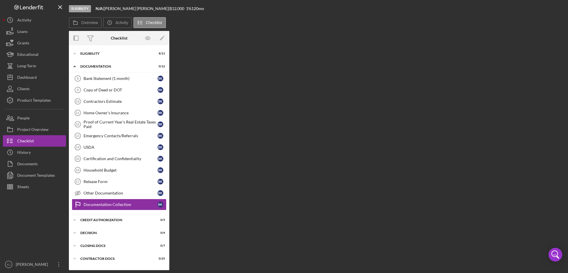
scroll to position [10, 0]
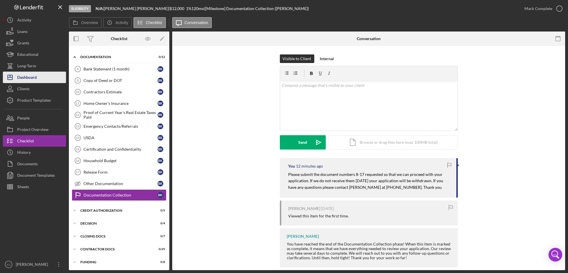
click at [50, 78] on button "Icon/Dashboard Dashboard" at bounding box center [34, 77] width 63 height 11
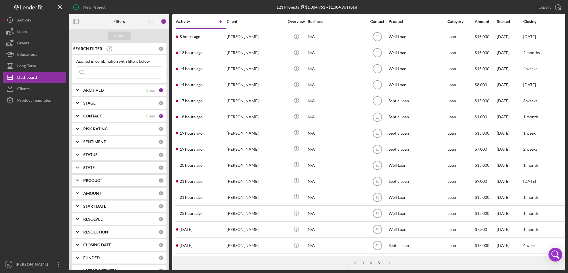
click at [379, 261] on div "5" at bounding box center [379, 263] width 8 height 5
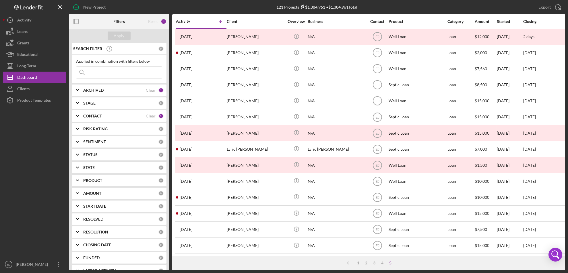
scroll to position [131, 0]
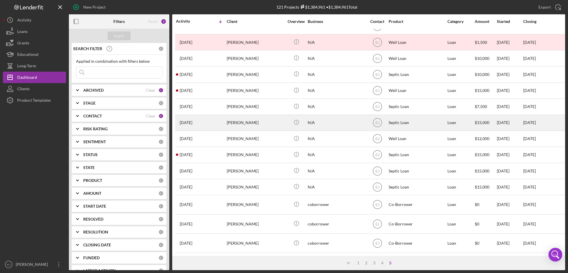
click at [238, 119] on div "[PERSON_NAME]" at bounding box center [255, 122] width 57 height 15
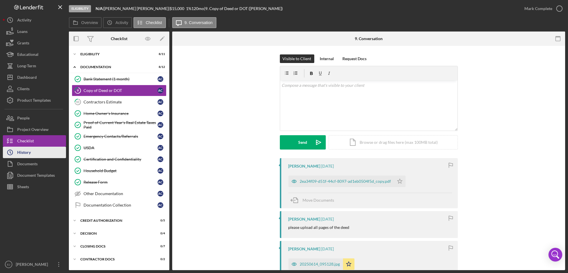
click at [42, 157] on button "Icon/History History" at bounding box center [34, 152] width 63 height 11
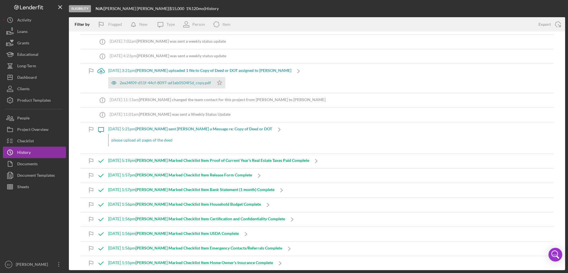
scroll to position [46, 0]
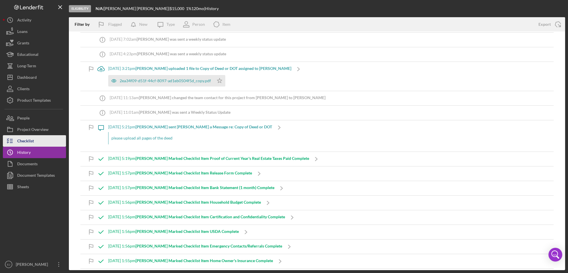
click at [40, 145] on button "Checklist" at bounding box center [34, 140] width 63 height 11
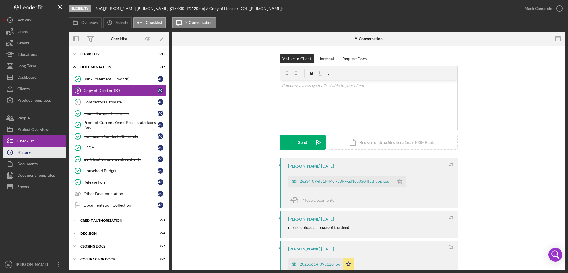
click at [37, 156] on button "Icon/History History" at bounding box center [34, 152] width 63 height 11
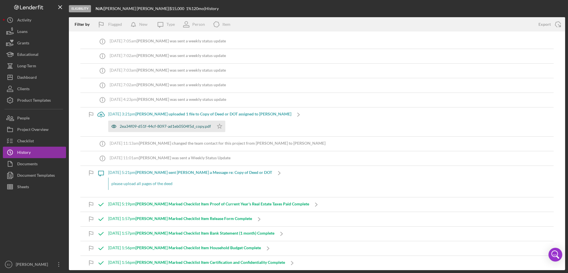
click at [188, 130] on div "2ea34f09-d51f-44cf-8097-ad1eb0504f5d_copy.pdf" at bounding box center [161, 126] width 106 height 11
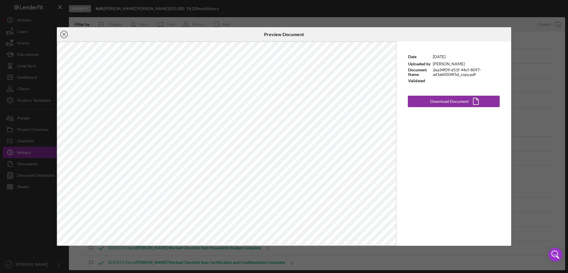
click at [64, 35] on line at bounding box center [64, 34] width 3 height 3
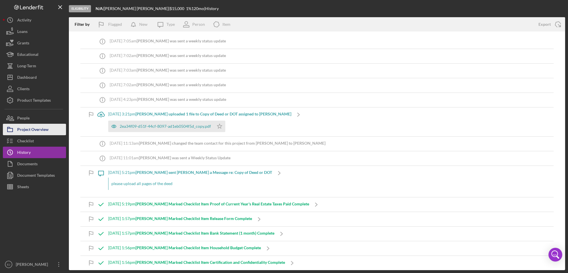
click at [42, 130] on div "Project Overview" at bounding box center [32, 130] width 31 height 13
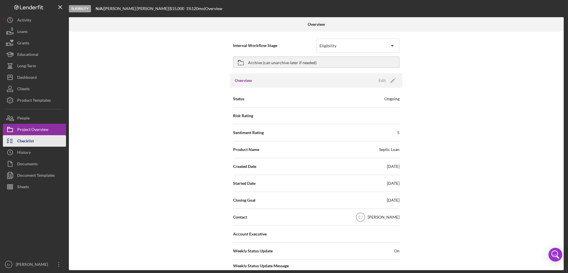
click at [41, 140] on button "Checklist" at bounding box center [34, 140] width 63 height 11
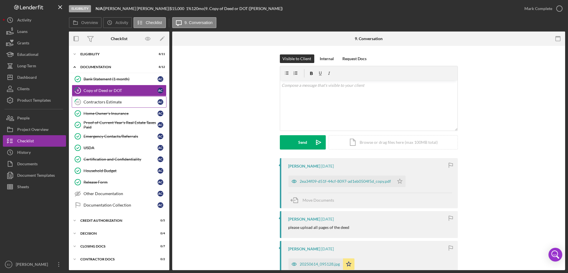
click at [99, 106] on link "10 Contractors Estimate A C" at bounding box center [119, 101] width 95 height 11
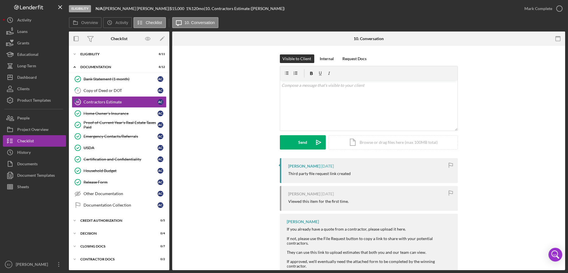
click at [563, 265] on div "Visible to Client Internal Request Docs v Color teal Color pink Remove color Ad…" at bounding box center [368, 167] width 393 height 242
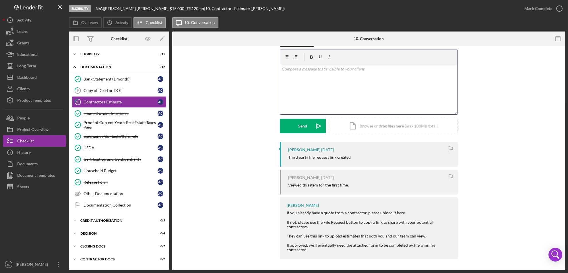
click at [313, 77] on div "v Color teal Color pink Remove color Add row above Add row below Add column bef…" at bounding box center [368, 89] width 177 height 50
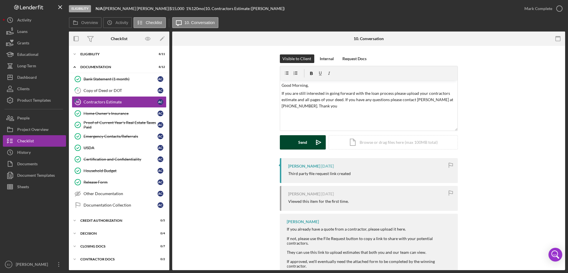
click at [307, 140] on button "Send Icon/icon-invite-send" at bounding box center [303, 142] width 46 height 14
click at [304, 140] on div "Send" at bounding box center [302, 142] width 9 height 14
click at [523, 71] on div "Visible to Client Internal Request Docs v Color teal Color pink Remove color Ad…" at bounding box center [369, 107] width 376 height 104
click at [313, 140] on icon "Icon/icon-invite-send" at bounding box center [318, 142] width 14 height 14
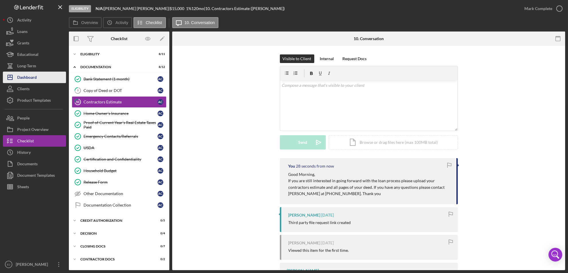
click at [29, 78] on div "Dashboard" at bounding box center [27, 78] width 20 height 13
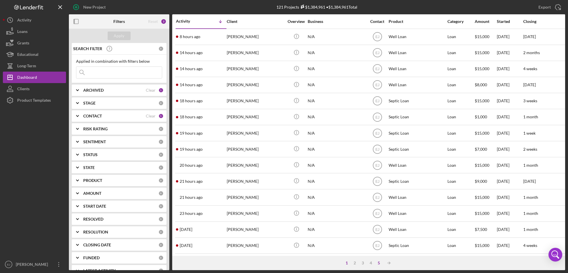
click at [377, 265] on div "5" at bounding box center [379, 263] width 8 height 5
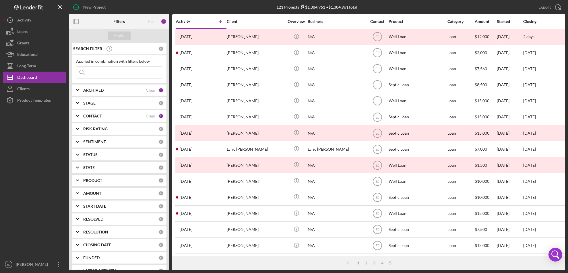
click at [565, 243] on div "Activity Icon/Table Sort Arrow Client Overview Business Contact Product Categor…" at bounding box center [368, 135] width 393 height 242
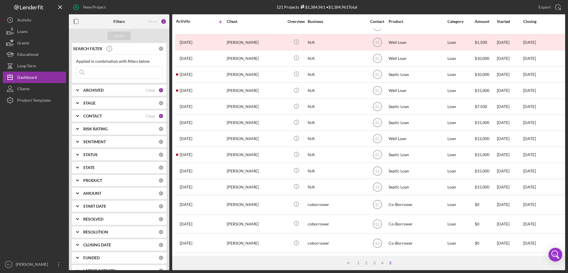
scroll to position [131, 0]
click at [358, 263] on div "1" at bounding box center [358, 263] width 8 height 5
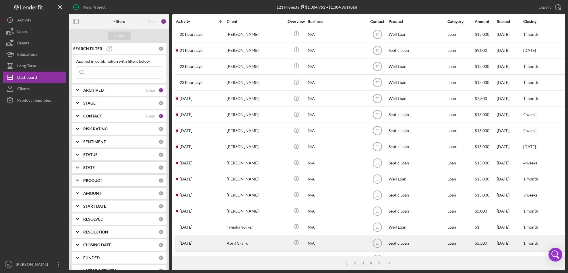
click at [240, 247] on div "April Crank" at bounding box center [255, 243] width 57 height 15
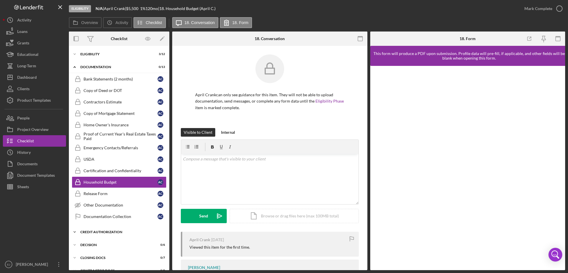
click at [120, 233] on div "CREDIT AUTHORIZATION" at bounding box center [121, 232] width 82 height 3
click at [75, 52] on icon "Icon/Expander" at bounding box center [74, 53] width 11 height 11
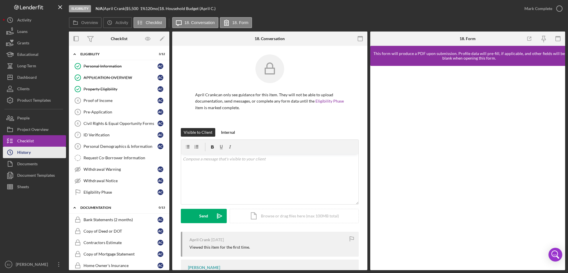
click at [12, 157] on icon "Icon/History" at bounding box center [10, 152] width 14 height 14
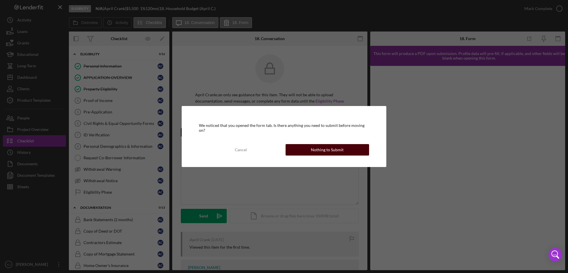
click at [325, 149] on div "Nothing to Submit" at bounding box center [327, 149] width 33 height 11
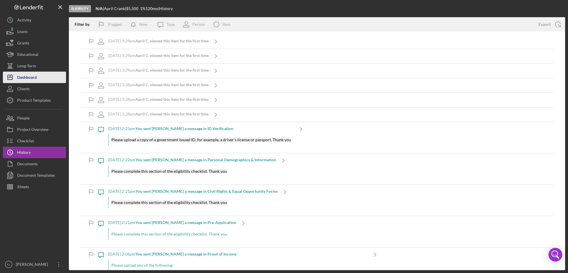
click at [42, 78] on button "Icon/Dashboard Dashboard" at bounding box center [34, 77] width 63 height 11
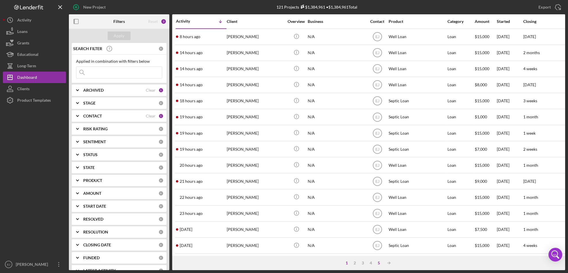
click at [381, 261] on div "5" at bounding box center [379, 263] width 8 height 5
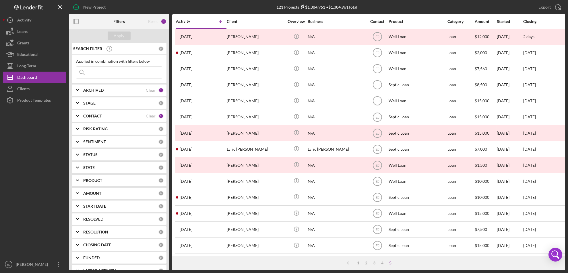
scroll to position [131, 0]
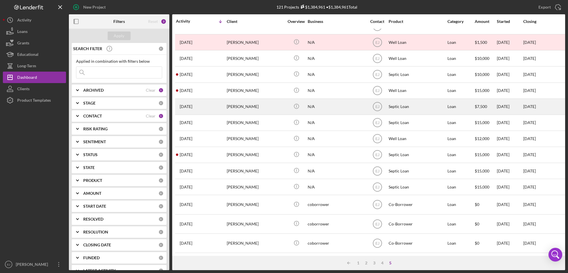
click at [237, 103] on div "[PERSON_NAME]" at bounding box center [255, 106] width 57 height 15
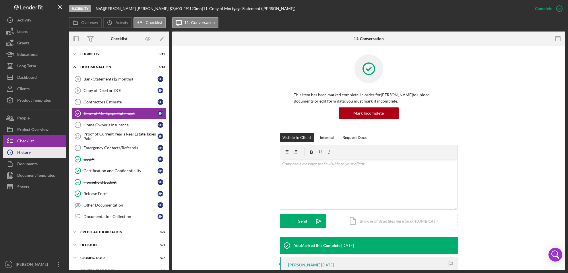
click at [43, 155] on button "Icon/History History" at bounding box center [34, 152] width 63 height 11
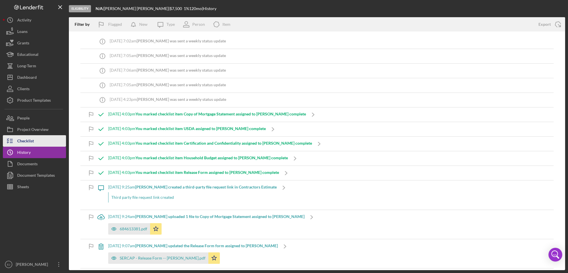
click at [24, 143] on div "Checklist" at bounding box center [25, 141] width 17 height 13
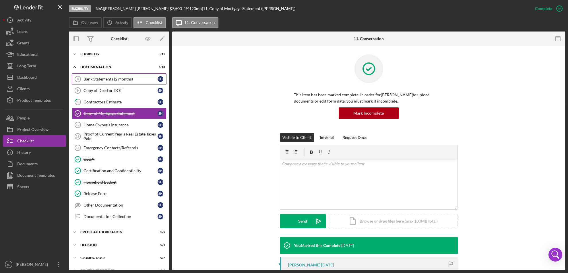
click at [100, 82] on link "Bank Statements (2 months) 8 Bank Statements (2 months) S H" at bounding box center [119, 78] width 95 height 11
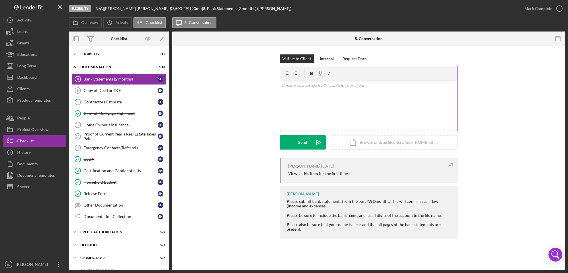
click at [299, 101] on div "v Color teal Color pink Remove color Add row above Add row below Add column bef…" at bounding box center [368, 106] width 177 height 50
click at [106, 90] on div "Copy of Deed or DOT" at bounding box center [121, 90] width 74 height 5
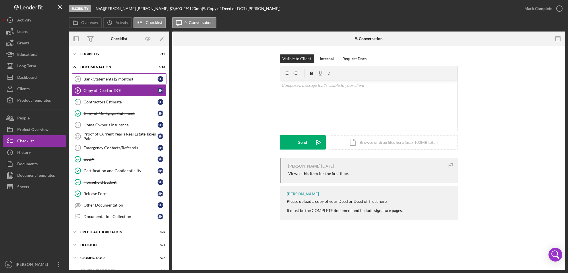
click at [96, 75] on link "Bank Statements (2 months) 8 Bank Statements (2 months) S H" at bounding box center [119, 78] width 95 height 11
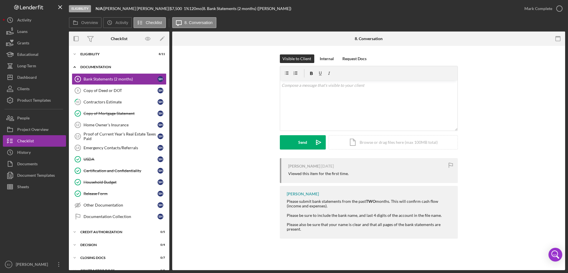
click at [94, 67] on div "Documentation" at bounding box center [121, 66] width 82 height 3
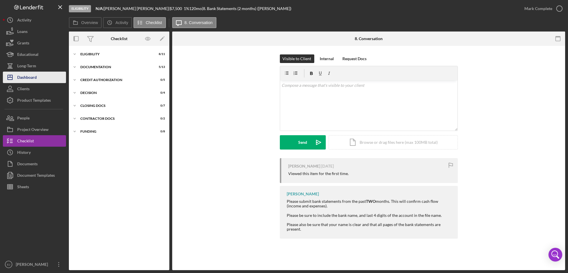
click at [42, 78] on button "Icon/Dashboard Dashboard" at bounding box center [34, 77] width 63 height 11
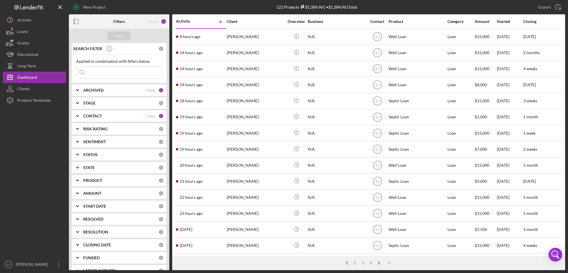
click at [380, 262] on div "5" at bounding box center [379, 263] width 8 height 5
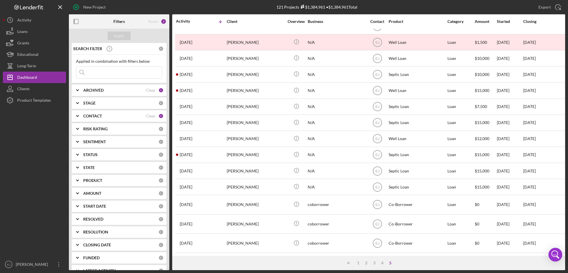
scroll to position [131, 0]
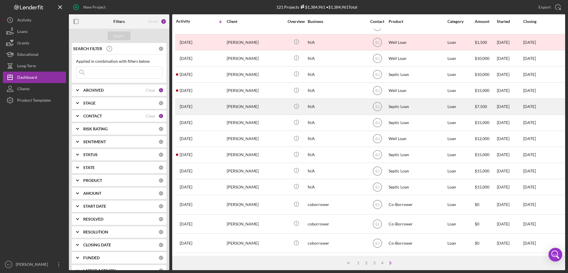
click at [247, 100] on div "[PERSON_NAME]" at bounding box center [255, 106] width 57 height 15
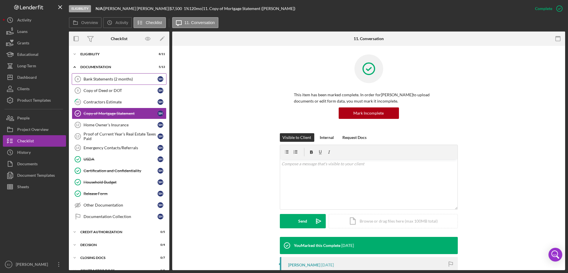
click at [134, 80] on div "Bank Statements (2 months)" at bounding box center [121, 79] width 74 height 5
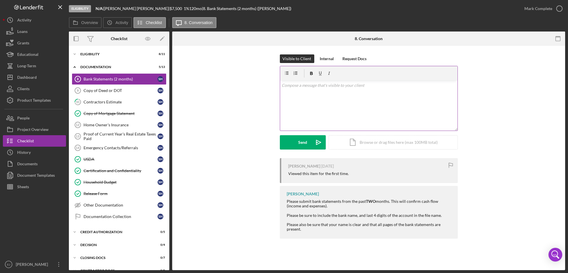
click at [287, 94] on div "v Color teal Color pink Remove color Add row above Add row below Add column bef…" at bounding box center [368, 106] width 177 height 50
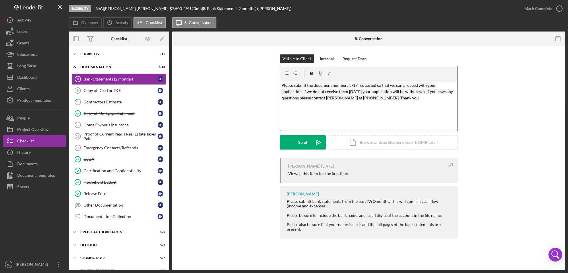
click at [392, 100] on mark "Please submit the document numbers 8-17 requested so that we can proceed with y…" at bounding box center [368, 92] width 172 height 18
click at [306, 138] on div "Send" at bounding box center [302, 142] width 9 height 14
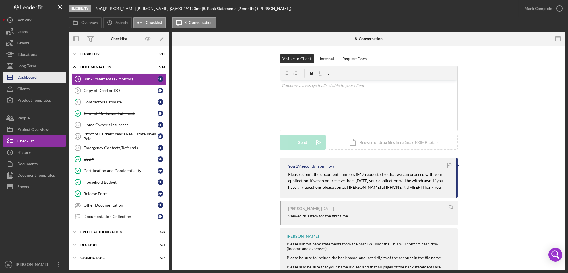
click at [36, 80] on div "Dashboard" at bounding box center [27, 78] width 20 height 13
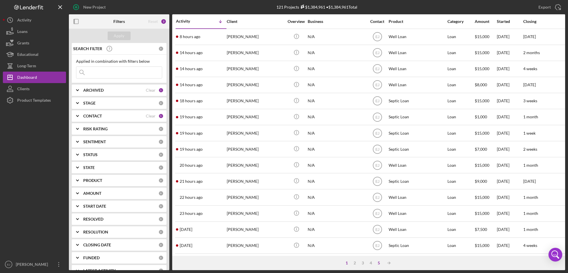
click at [379, 262] on div "5" at bounding box center [379, 263] width 8 height 5
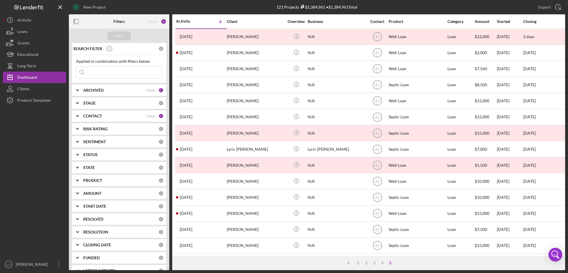
scroll to position [131, 0]
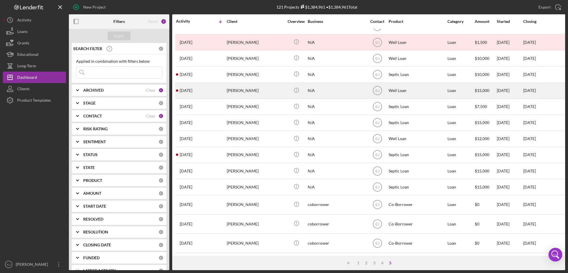
click at [238, 87] on div "[PERSON_NAME]" at bounding box center [255, 90] width 57 height 15
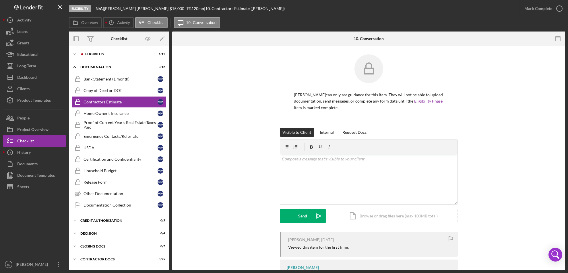
click at [167, 76] on div "Bank Statement (1 month) Bank Statement (1 month) M M Copy of Deed or DOT Copy …" at bounding box center [119, 143] width 100 height 141
click at [167, 92] on div "Bank Statement (1 month) Bank Statement (1 month) M M Copy of Deed or DOT Copy …" at bounding box center [119, 143] width 100 height 141
click at [74, 54] on icon "Icon/Expander" at bounding box center [74, 53] width 11 height 11
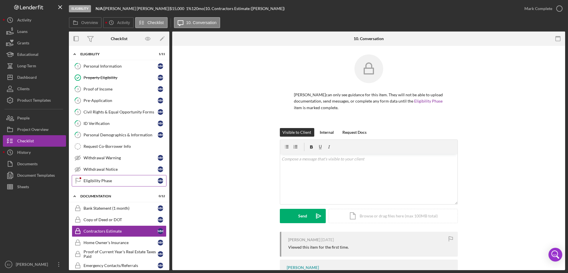
click at [119, 183] on div "Eligibility Phase" at bounding box center [121, 181] width 74 height 5
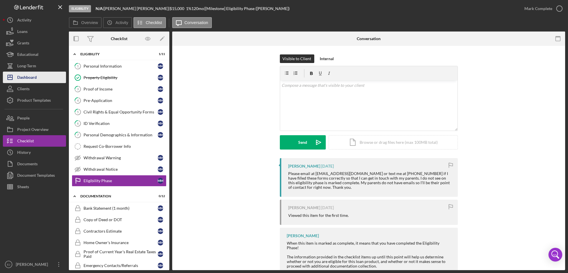
click at [29, 79] on div "Dashboard" at bounding box center [27, 78] width 20 height 13
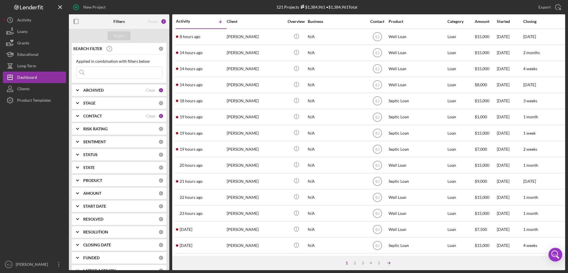
click at [387, 265] on icon "Icon/Table Sort Arrow" at bounding box center [388, 263] width 11 height 11
click at [387, 264] on div "5" at bounding box center [385, 263] width 8 height 5
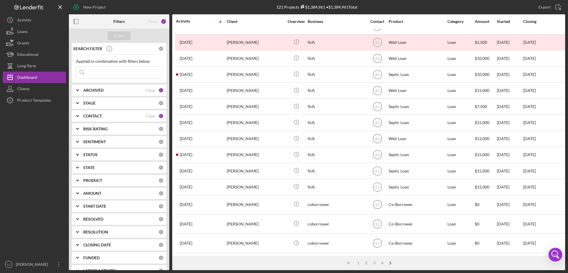
scroll to position [131, 0]
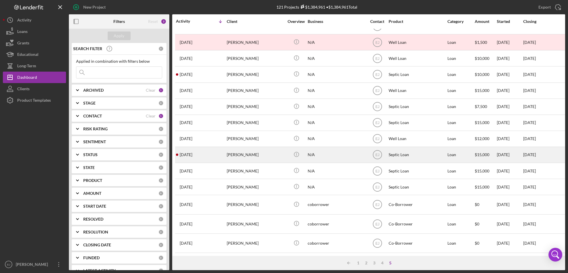
click at [227, 148] on div "[PERSON_NAME]" at bounding box center [255, 155] width 57 height 15
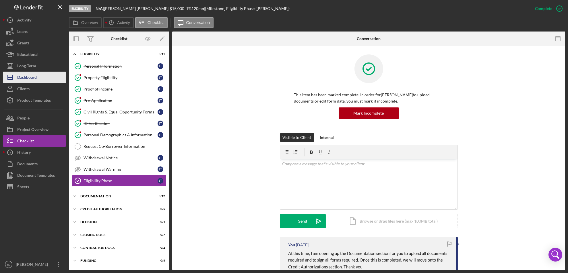
click at [55, 80] on button "Icon/Dashboard Dashboard" at bounding box center [34, 77] width 63 height 11
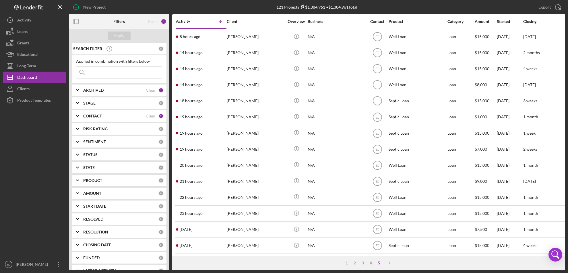
click at [378, 261] on div "5" at bounding box center [379, 263] width 8 height 5
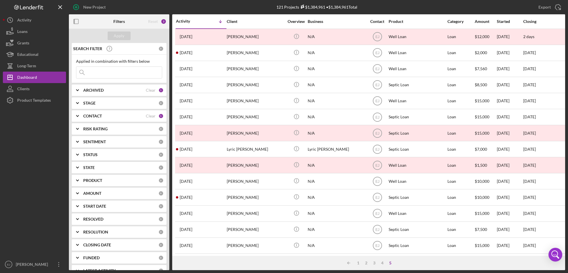
scroll to position [131, 0]
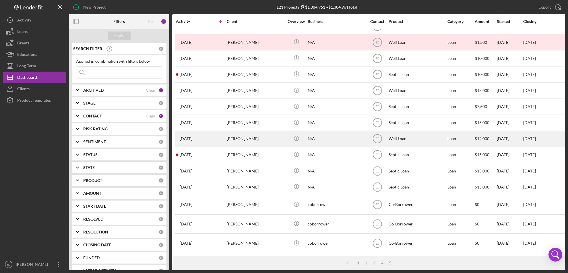
click at [243, 134] on div "[PERSON_NAME]" at bounding box center [255, 138] width 57 height 15
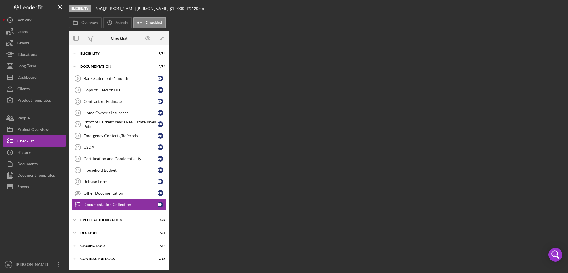
scroll to position [10, 0]
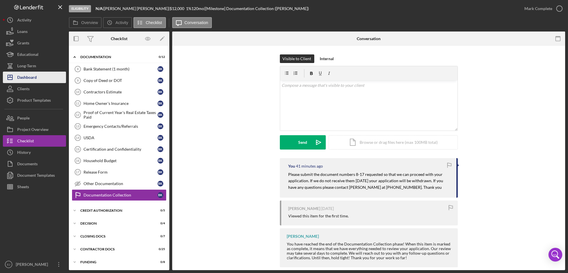
click at [28, 79] on div "Dashboard" at bounding box center [27, 78] width 20 height 13
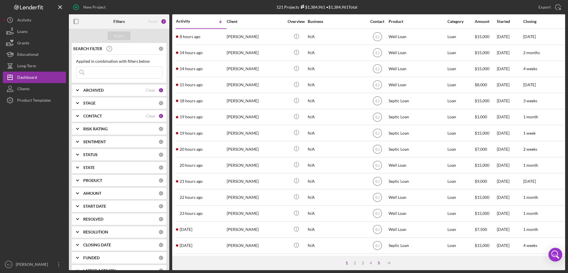
click at [379, 263] on div "5" at bounding box center [379, 263] width 8 height 5
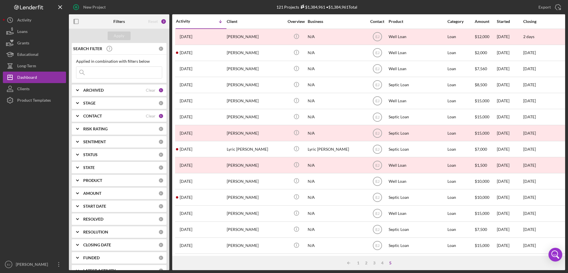
scroll to position [131, 0]
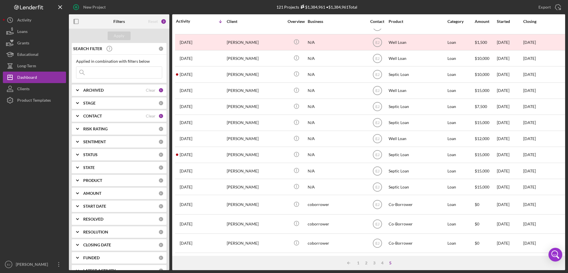
drag, startPoint x: 244, startPoint y: 222, endPoint x: 31, endPoint y: 162, distance: 221.3
click at [31, 162] on div at bounding box center [34, 182] width 63 height 153
click at [382, 263] on div "4" at bounding box center [383, 263] width 8 height 5
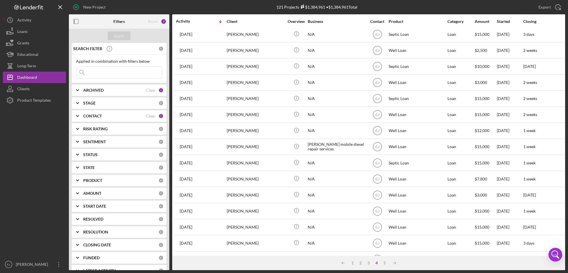
scroll to position [0, 0]
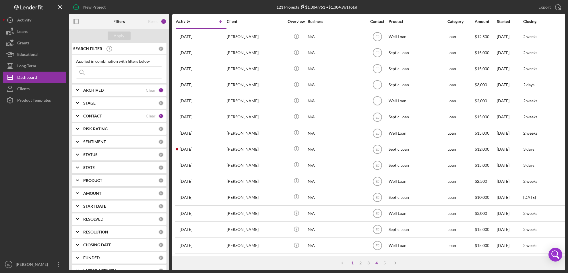
click at [352, 262] on div "1" at bounding box center [353, 263] width 8 height 5
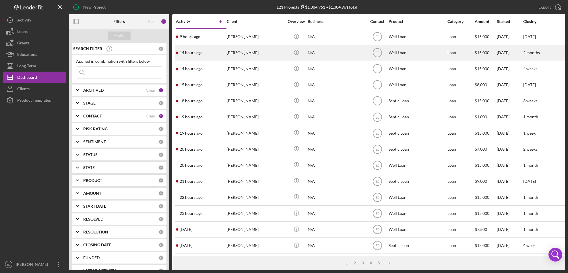
click at [248, 55] on div "[PERSON_NAME]" at bounding box center [255, 52] width 57 height 15
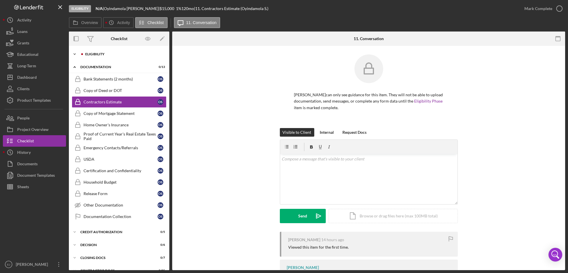
click at [72, 52] on icon "Icon/Expander" at bounding box center [74, 53] width 11 height 11
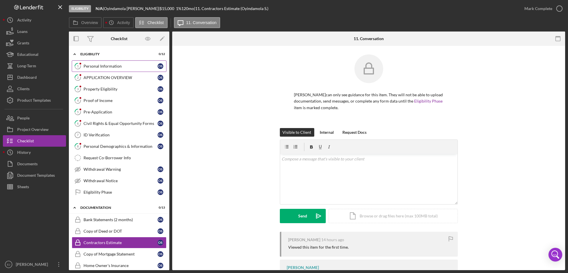
click at [109, 64] on div "Personal Information" at bounding box center [121, 66] width 74 height 5
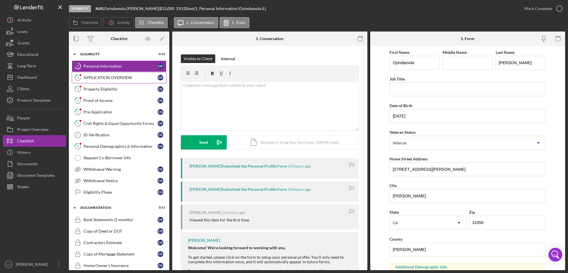
click at [112, 74] on link "2 APPLICATION OVERVIEW O S" at bounding box center [119, 77] width 95 height 11
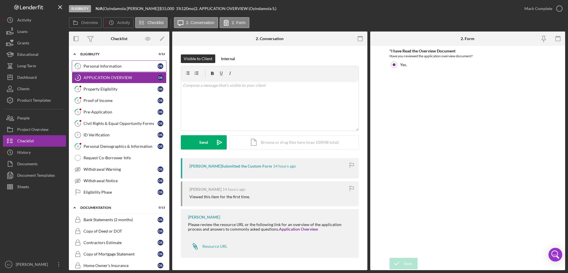
click at [107, 67] on div "Personal Information" at bounding box center [121, 66] width 74 height 5
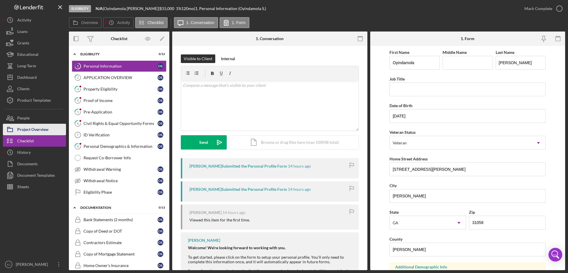
click at [21, 128] on div "Project Overview" at bounding box center [32, 130] width 31 height 13
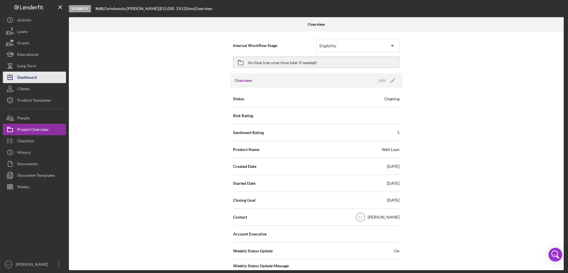
click at [40, 80] on button "Icon/Dashboard Dashboard" at bounding box center [34, 77] width 63 height 11
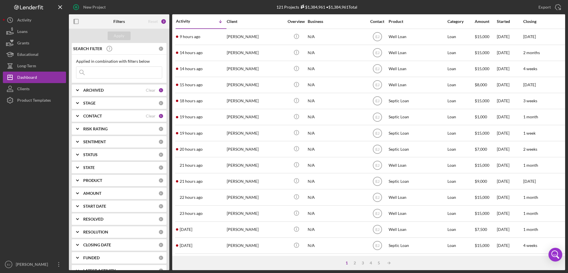
scroll to position [187, 0]
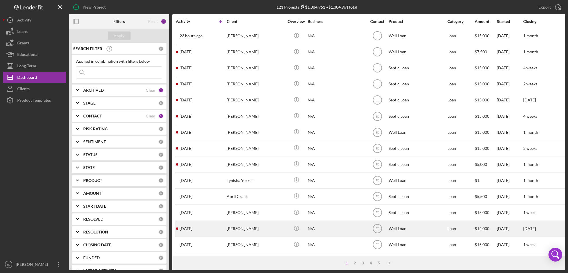
click at [207, 228] on div "[DATE] [PERSON_NAME]" at bounding box center [201, 229] width 50 height 15
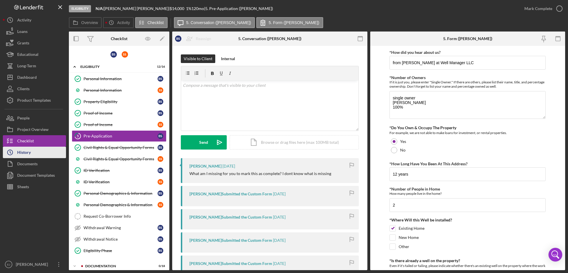
click at [38, 156] on button "Icon/History History" at bounding box center [34, 152] width 63 height 11
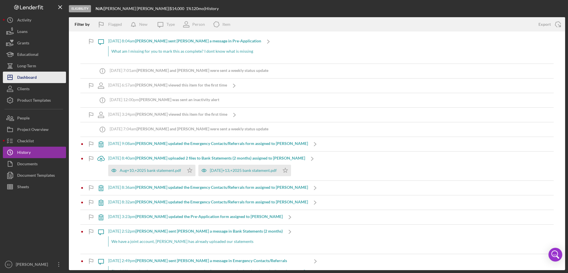
click at [21, 77] on div "Dashboard" at bounding box center [27, 78] width 20 height 13
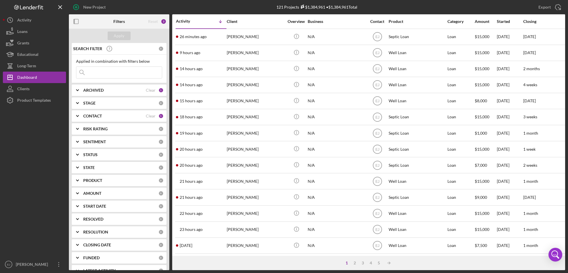
click at [397, 6] on div "121 Projects $1,384,961 • $1,384,961 Total" at bounding box center [316, 7] width 165 height 14
click at [36, 265] on div "[PERSON_NAME]" at bounding box center [32, 265] width 37 height 13
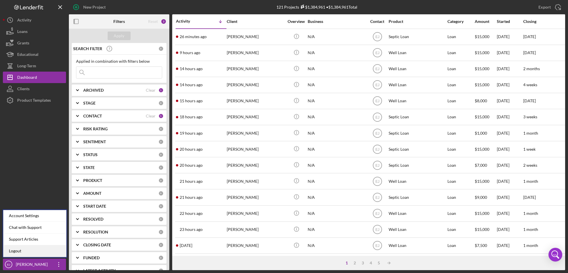
click at [28, 252] on link "Logout" at bounding box center [34, 252] width 63 height 12
